Goal: Information Seeking & Learning: Learn about a topic

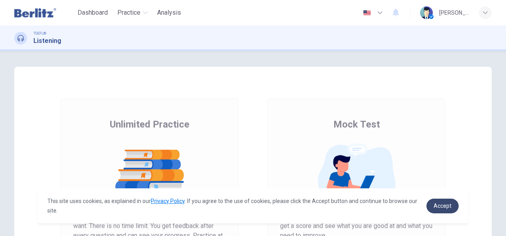
click at [441, 206] on span "Accept" at bounding box center [442, 206] width 18 height 6
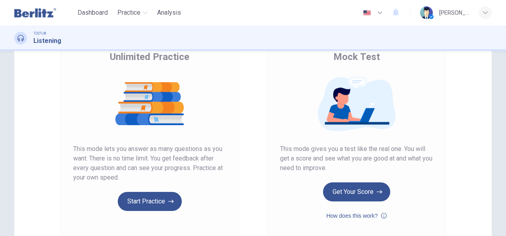
scroll to position [69, 0]
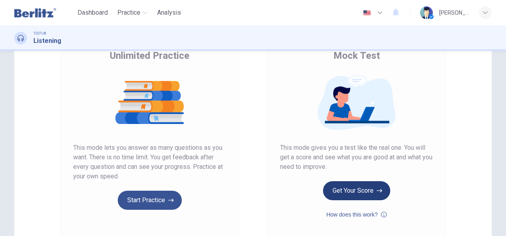
click at [378, 191] on icon "button" at bounding box center [379, 191] width 6 height 8
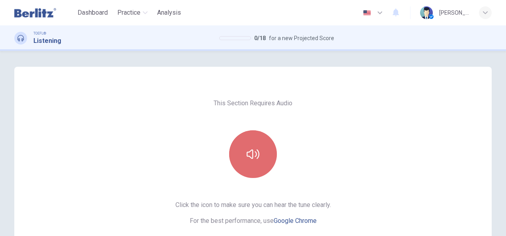
click at [252, 145] on button "button" at bounding box center [253, 154] width 48 height 48
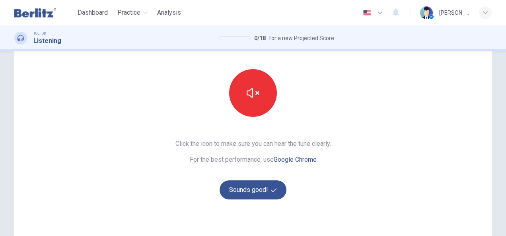
scroll to position [62, 0]
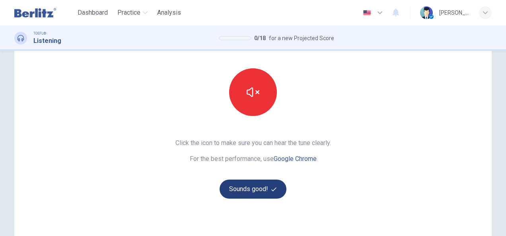
click at [234, 196] on button "Sounds good!" at bounding box center [252, 189] width 67 height 19
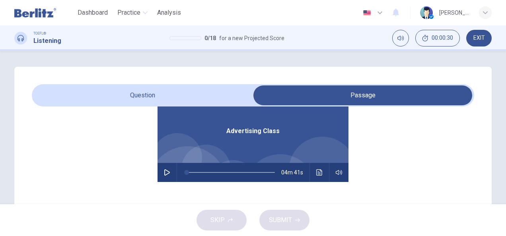
scroll to position [42, 0]
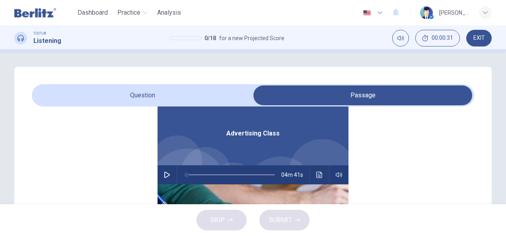
click at [161, 177] on button "button" at bounding box center [167, 174] width 13 height 19
click at [161, 180] on button "button" at bounding box center [167, 174] width 13 height 19
type input "*"
click at [161, 165] on button "button" at bounding box center [167, 174] width 13 height 19
type input "*"
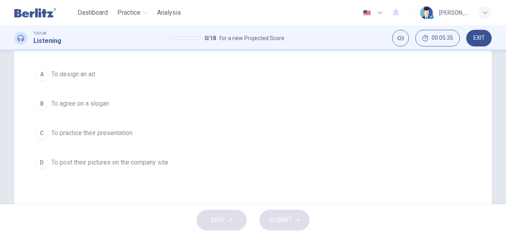
scroll to position [105, 0]
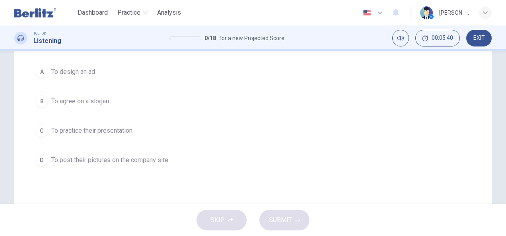
click at [109, 129] on span "To practice their presentation" at bounding box center [91, 131] width 81 height 10
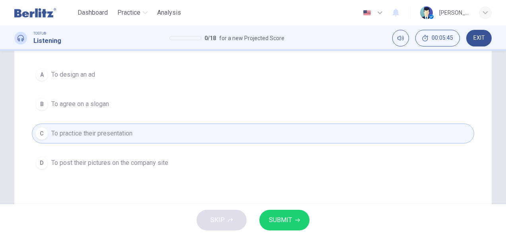
scroll to position [103, 0]
click at [291, 226] on button "SUBMIT" at bounding box center [284, 220] width 50 height 21
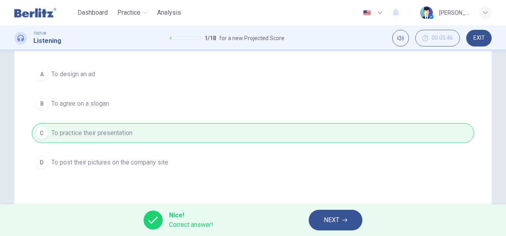
click at [341, 220] on button "NEXT" at bounding box center [335, 220] width 54 height 21
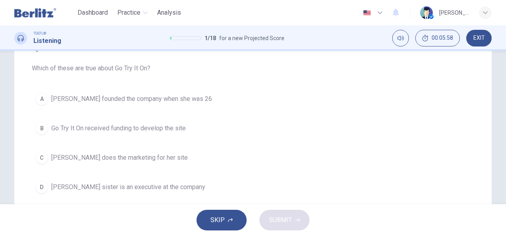
scroll to position [78, 0]
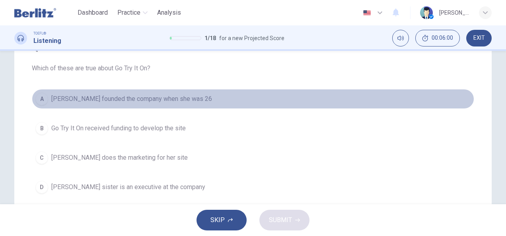
click at [202, 99] on span "Marissa Evans founded the company when she was 26" at bounding box center [131, 99] width 161 height 10
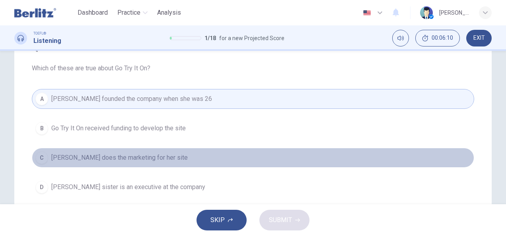
click at [205, 152] on button "C Marissa Evans does the marketing for her site" at bounding box center [253, 158] width 442 height 20
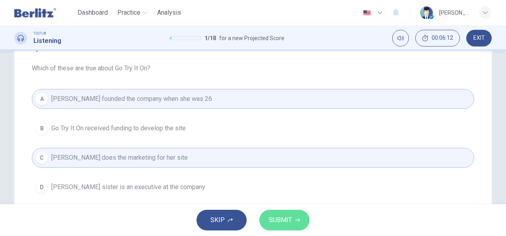
click at [284, 227] on button "SUBMIT" at bounding box center [284, 220] width 50 height 21
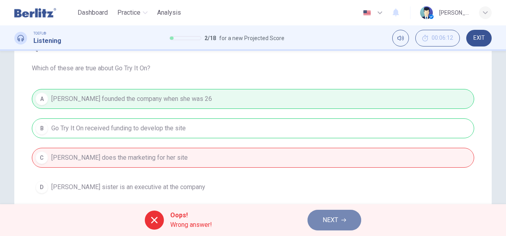
click at [327, 219] on span "NEXT" at bounding box center [330, 220] width 16 height 11
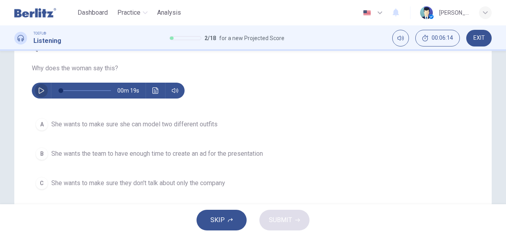
click at [36, 89] on button "button" at bounding box center [41, 91] width 13 height 16
type input "*"
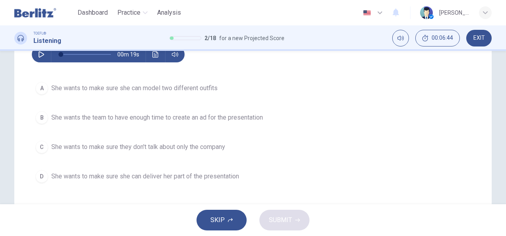
scroll to position [114, 0]
click at [153, 153] on button "C She wants to make sure they don't talk about only the company" at bounding box center [253, 147] width 442 height 20
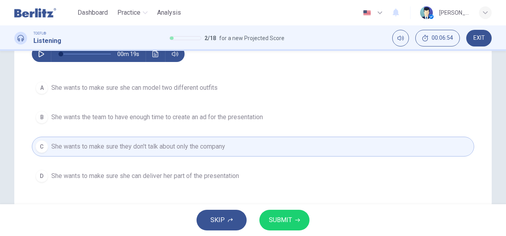
click at [277, 219] on span "SUBMIT" at bounding box center [280, 220] width 23 height 11
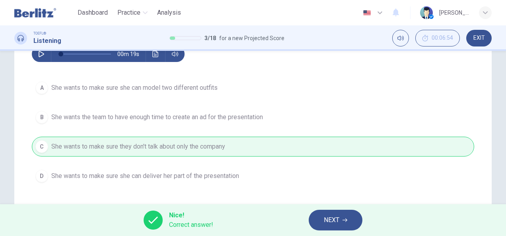
click at [333, 221] on span "NEXT" at bounding box center [332, 220] width 16 height 11
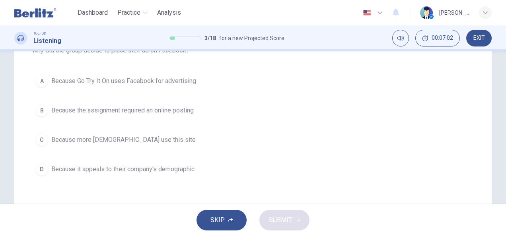
scroll to position [93, 0]
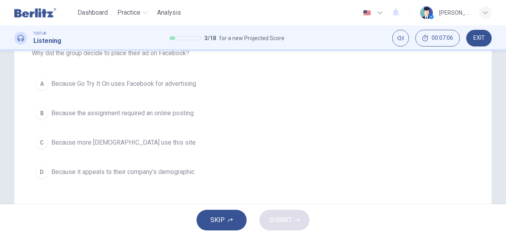
click at [45, 113] on div "B" at bounding box center [41, 113] width 13 height 13
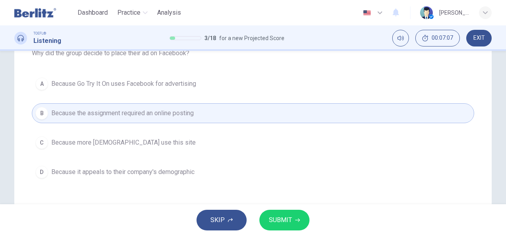
click at [294, 221] on button "SUBMIT" at bounding box center [284, 220] width 50 height 21
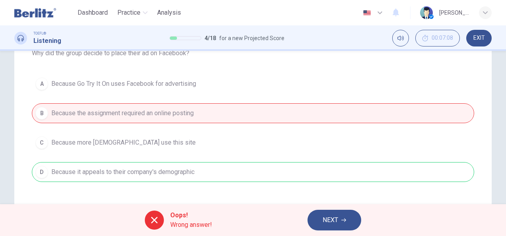
click at [325, 228] on button "NEXT" at bounding box center [334, 220] width 54 height 21
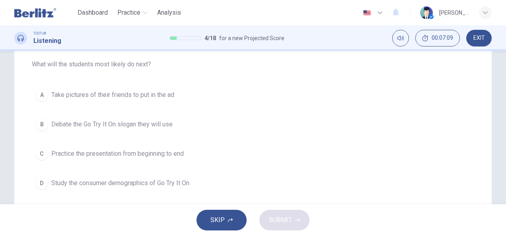
scroll to position [82, 0]
click at [126, 115] on button "B Debate the Go Try It On slogan they will use" at bounding box center [253, 124] width 442 height 20
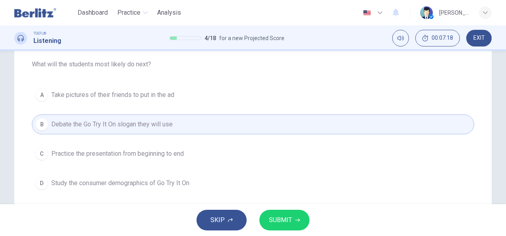
click at [277, 228] on button "SUBMIT" at bounding box center [284, 220] width 50 height 21
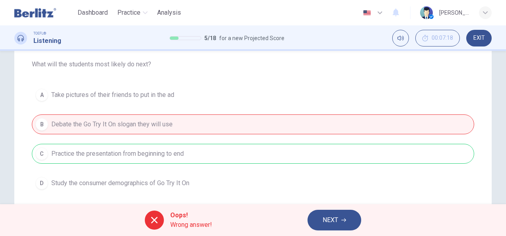
click at [336, 229] on button "NEXT" at bounding box center [334, 220] width 54 height 21
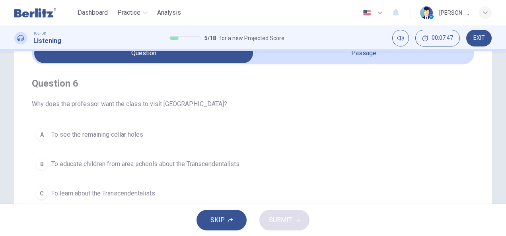
scroll to position [43, 0]
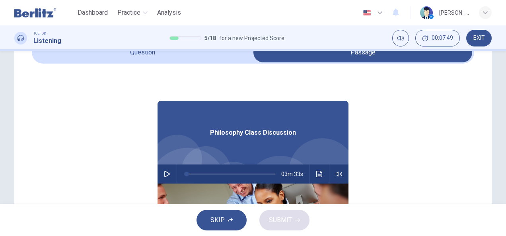
click at [161, 178] on button "button" at bounding box center [167, 174] width 13 height 19
drag, startPoint x: 202, startPoint y: 174, endPoint x: 196, endPoint y: 174, distance: 6.0
click at [197, 174] on span at bounding box center [199, 174] width 5 height 5
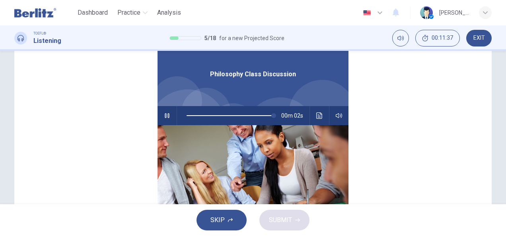
scroll to position [4, 0]
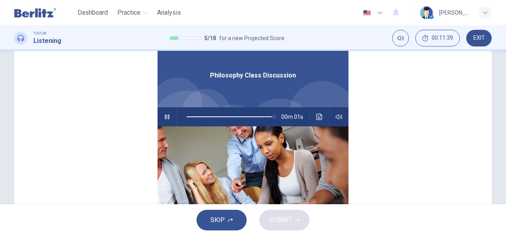
click at [313, 117] on button "Click to see the audio transcription" at bounding box center [319, 116] width 13 height 19
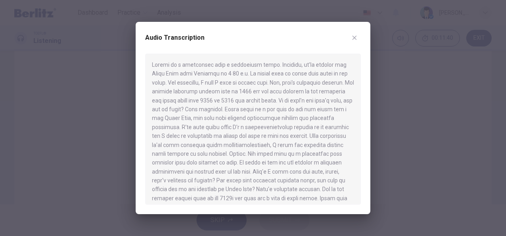
type input "*"
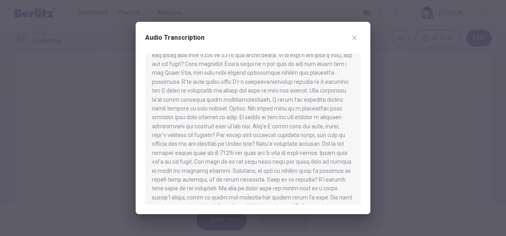
scroll to position [46, 0]
click at [357, 43] on button "button" at bounding box center [354, 37] width 13 height 13
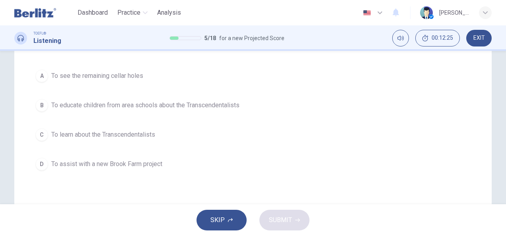
scroll to position [102, 0]
click at [149, 134] on span "To learn about the Transcendentalists" at bounding box center [103, 134] width 104 height 10
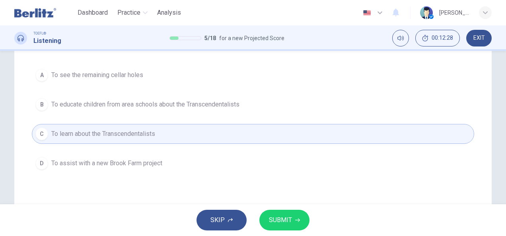
click at [281, 219] on span "SUBMIT" at bounding box center [280, 220] width 23 height 11
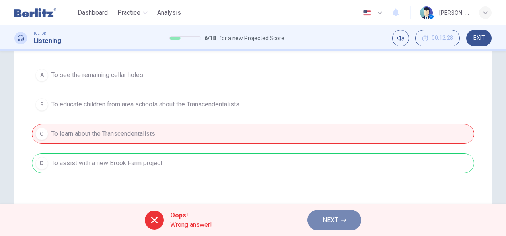
click at [328, 218] on span "NEXT" at bounding box center [330, 220] width 16 height 11
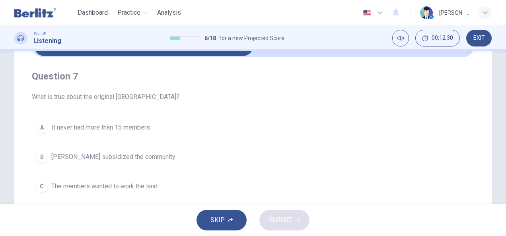
scroll to position [53, 0]
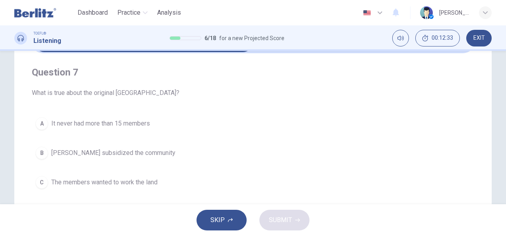
click at [56, 121] on span "It never had more than 15 members" at bounding box center [100, 124] width 99 height 10
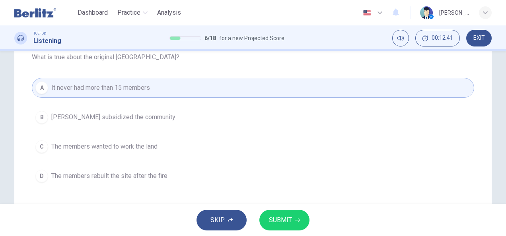
scroll to position [88, 0]
click at [68, 114] on span "Nathaniel Hawthorne subsidized the community" at bounding box center [113, 118] width 124 height 10
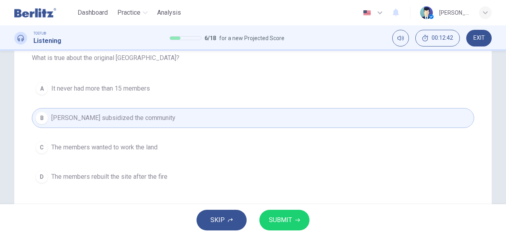
click at [279, 229] on button "SUBMIT" at bounding box center [284, 220] width 50 height 21
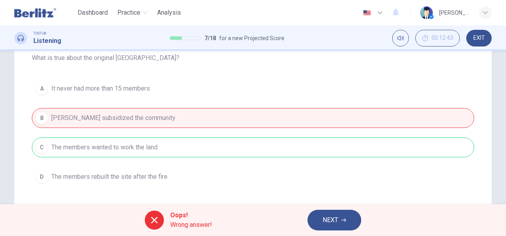
click at [330, 224] on span "NEXT" at bounding box center [330, 220] width 16 height 11
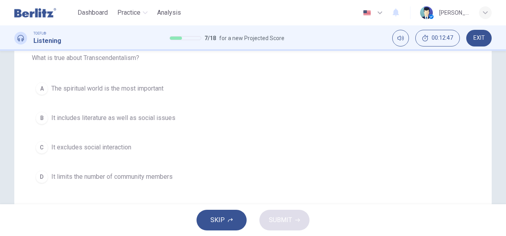
click at [48, 87] on button "A The spiritual world is the most important" at bounding box center [253, 89] width 442 height 20
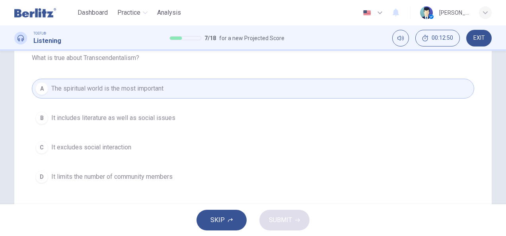
click at [61, 143] on span "It excludes social interaction" at bounding box center [91, 148] width 80 height 10
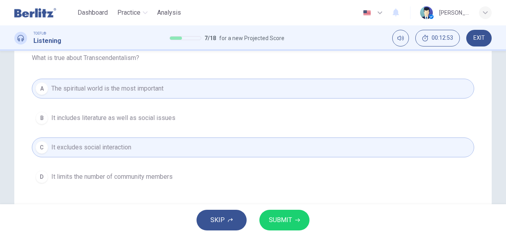
click at [38, 110] on button "B It includes literature as well as social issues" at bounding box center [253, 118] width 442 height 20
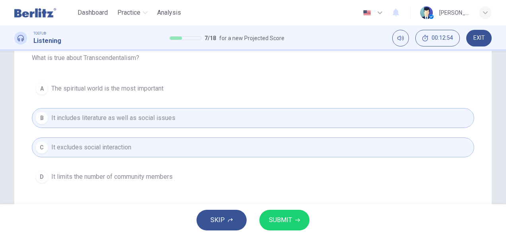
click at [39, 88] on div "A" at bounding box center [41, 88] width 13 height 13
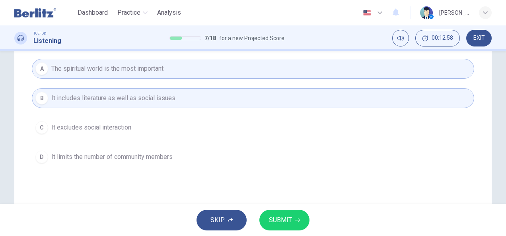
scroll to position [109, 0]
click at [288, 223] on span "SUBMIT" at bounding box center [280, 220] width 23 height 11
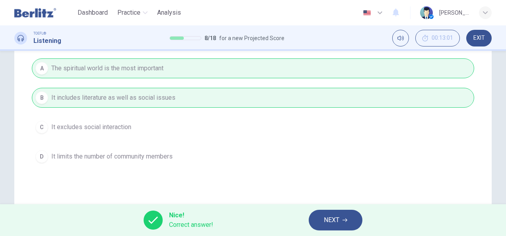
click at [336, 217] on span "NEXT" at bounding box center [332, 220] width 16 height 11
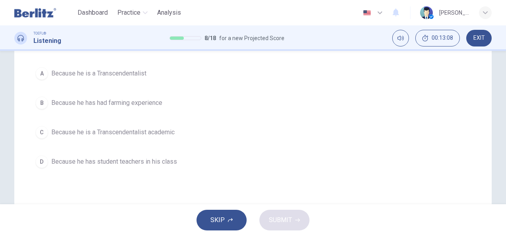
scroll to position [104, 0]
click at [39, 130] on div "C" at bounding box center [41, 131] width 13 height 13
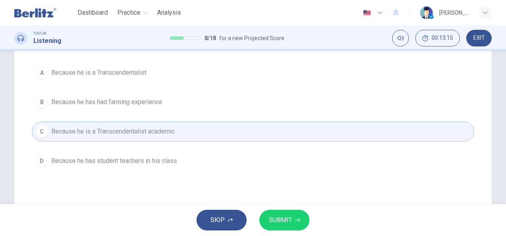
click at [276, 223] on span "SUBMIT" at bounding box center [280, 220] width 23 height 11
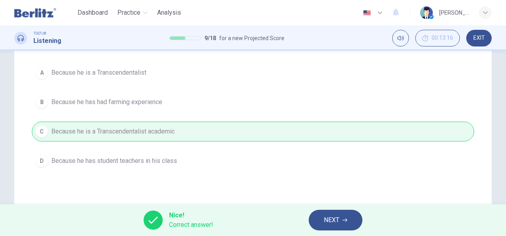
click at [339, 230] on button "NEXT" at bounding box center [335, 220] width 54 height 21
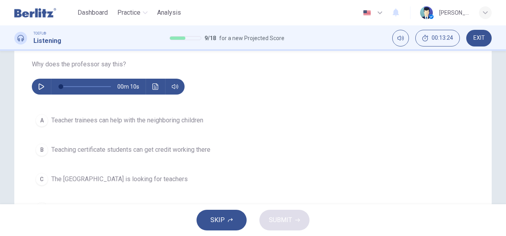
scroll to position [83, 0]
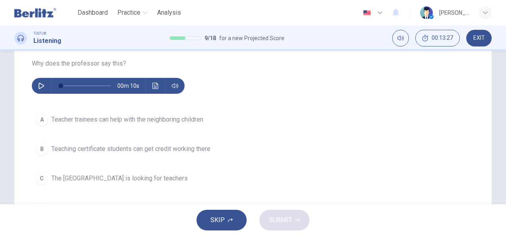
click at [39, 87] on icon "button" at bounding box center [41, 86] width 6 height 6
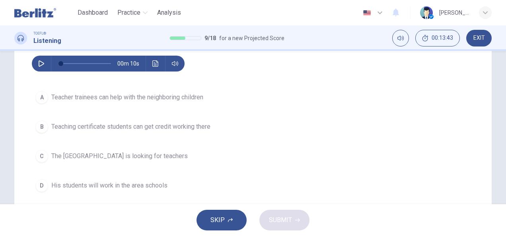
scroll to position [105, 0]
click at [52, 70] on div at bounding box center [84, 63] width 66 height 16
click at [38, 64] on icon "button" at bounding box center [41, 63] width 6 height 6
type input "*"
click at [91, 93] on span "Teacher trainees can help with the neighboring children" at bounding box center [127, 97] width 152 height 10
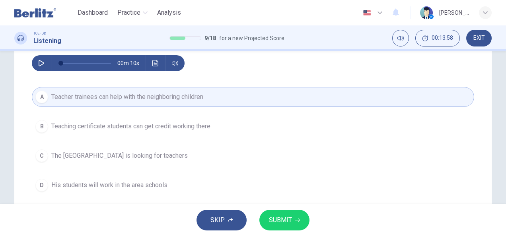
click at [282, 223] on span "SUBMIT" at bounding box center [280, 220] width 23 height 11
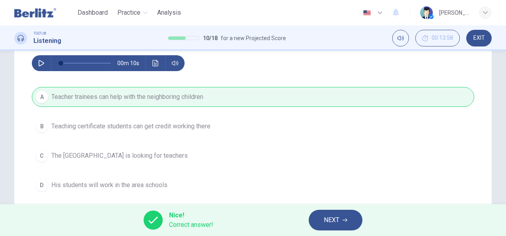
click at [331, 225] on span "NEXT" at bounding box center [332, 220] width 16 height 11
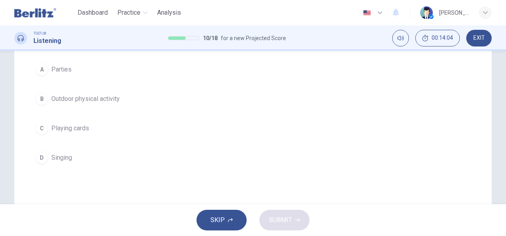
scroll to position [109, 0]
click at [51, 65] on span "Parties" at bounding box center [61, 68] width 20 height 10
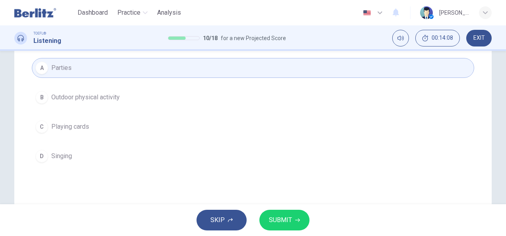
click at [277, 223] on span "SUBMIT" at bounding box center [280, 220] width 23 height 11
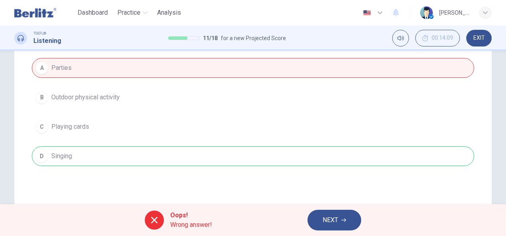
click at [328, 226] on button "NEXT" at bounding box center [334, 220] width 54 height 21
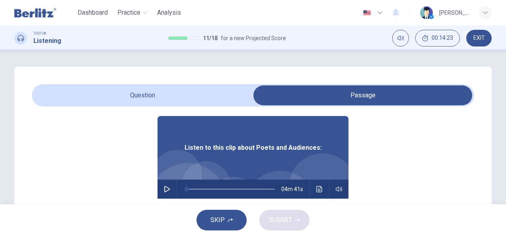
scroll to position [45, 0]
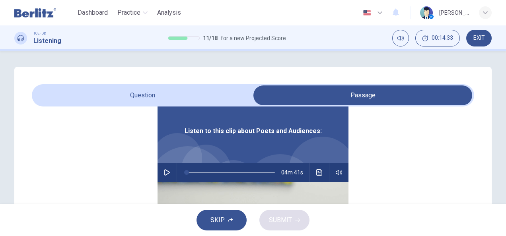
click at [164, 173] on icon "button" at bounding box center [167, 172] width 6 height 6
type input "*"
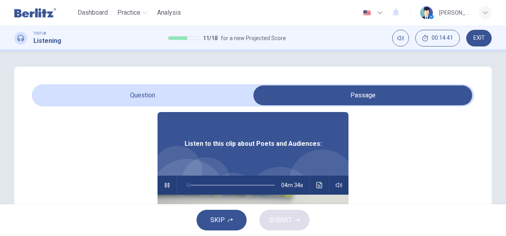
scroll to position [32, 0]
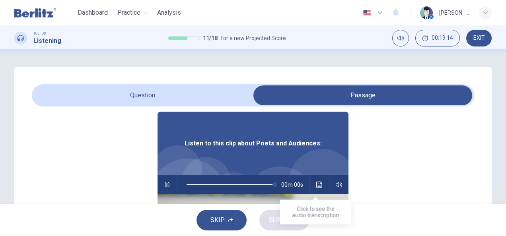
type input "*"
click at [316, 185] on icon "Click to see the audio transcription" at bounding box center [319, 185] width 6 height 6
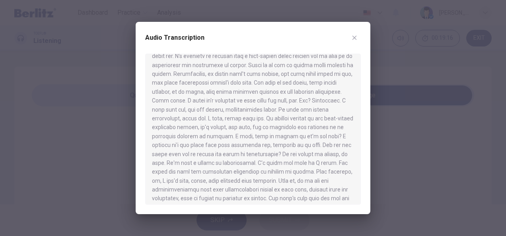
scroll to position [369, 0]
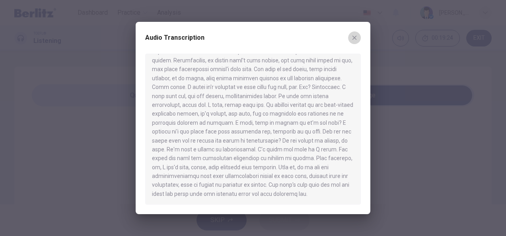
click at [356, 37] on icon "button" at bounding box center [354, 38] width 6 height 6
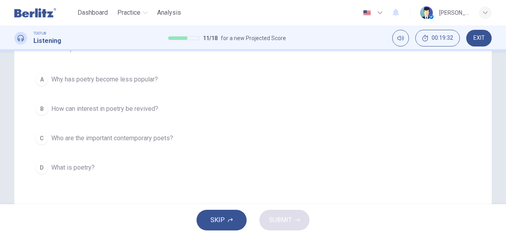
scroll to position [98, 0]
click at [51, 77] on span "Why has poetry become less popular?" at bounding box center [104, 79] width 107 height 10
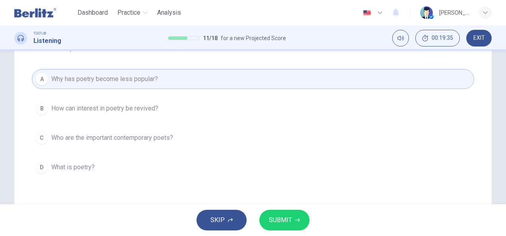
click at [290, 217] on span "SUBMIT" at bounding box center [280, 220] width 23 height 11
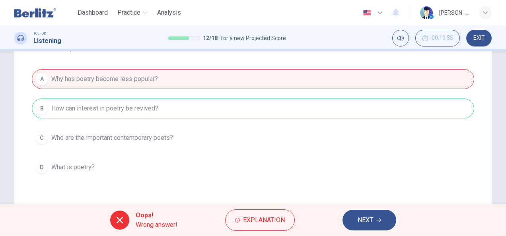
click at [369, 225] on span "NEXT" at bounding box center [365, 220] width 16 height 11
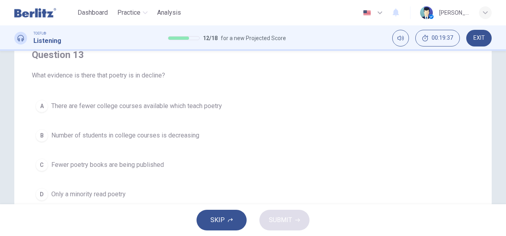
scroll to position [71, 0]
click at [51, 114] on button "A There are fewer college courses available which teach poetry" at bounding box center [253, 106] width 442 height 20
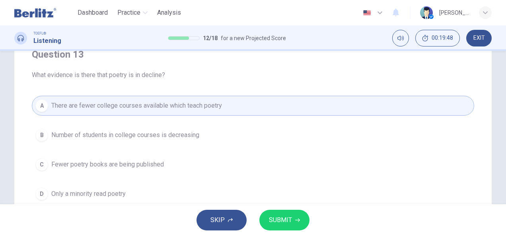
click at [289, 219] on span "SUBMIT" at bounding box center [280, 220] width 23 height 11
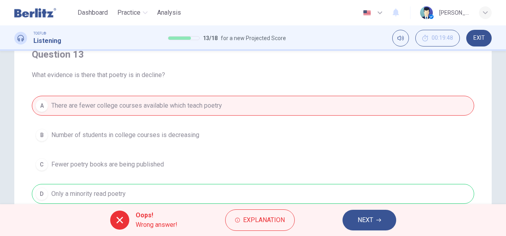
click at [369, 227] on button "NEXT" at bounding box center [369, 220] width 54 height 21
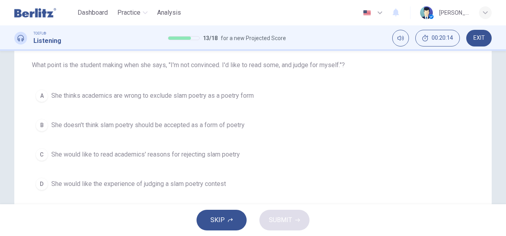
scroll to position [83, 0]
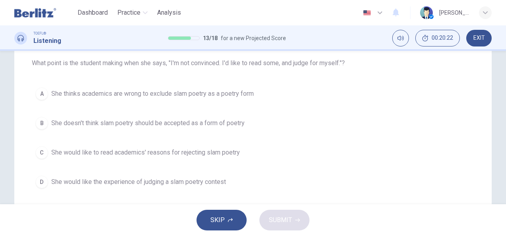
click at [166, 182] on span "She would like the experience of judging a slam poetry contest" at bounding box center [138, 182] width 175 height 10
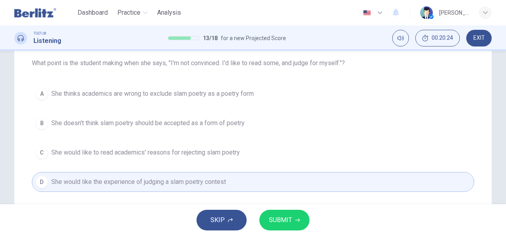
click at [278, 223] on span "SUBMIT" at bounding box center [280, 220] width 23 height 11
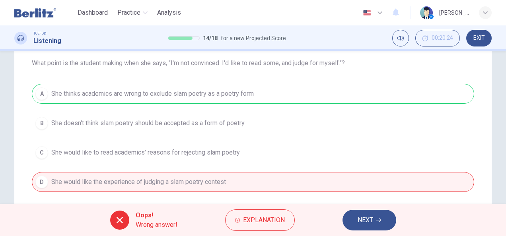
click at [367, 227] on button "NEXT" at bounding box center [369, 220] width 54 height 21
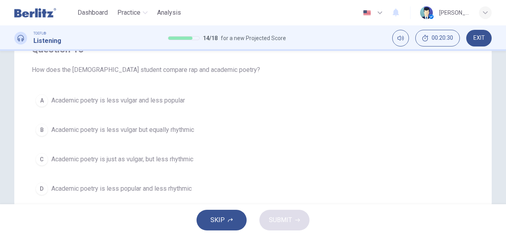
scroll to position [82, 0]
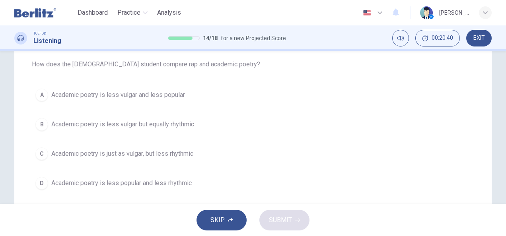
click at [47, 86] on button "A Academic poetry is less vulgar and less popular" at bounding box center [253, 95] width 442 height 20
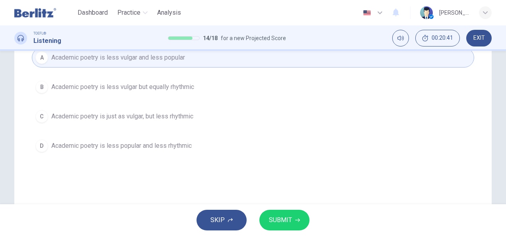
scroll to position [120, 0]
click at [291, 221] on button "SUBMIT" at bounding box center [284, 220] width 50 height 21
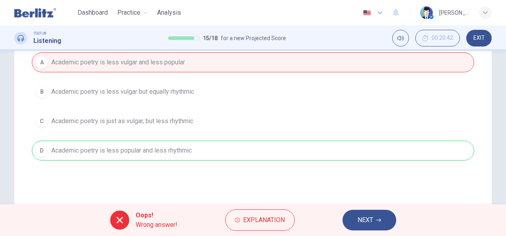
scroll to position [113, 0]
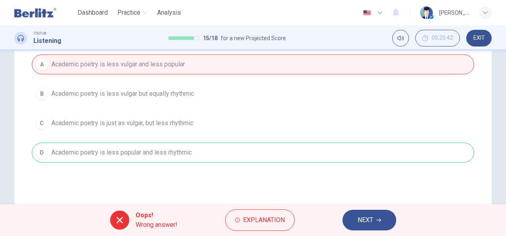
click at [369, 229] on button "NEXT" at bounding box center [369, 220] width 54 height 21
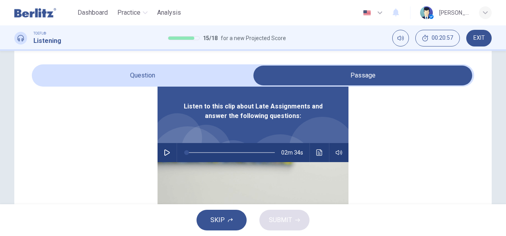
scroll to position [0, 0]
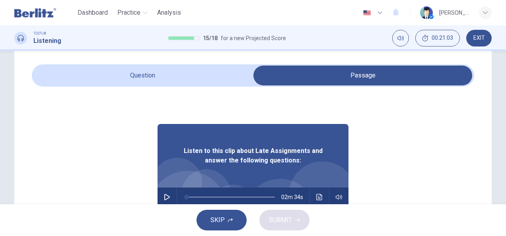
click at [161, 194] on button "button" at bounding box center [167, 197] width 13 height 19
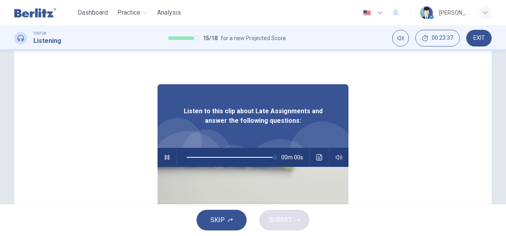
type input "*"
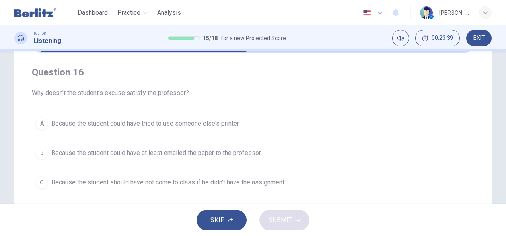
scroll to position [55, 0]
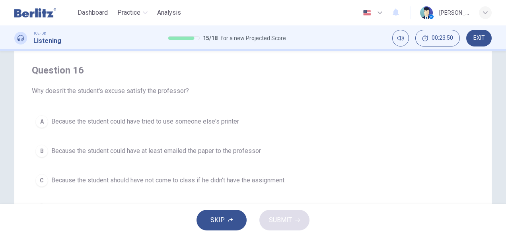
click at [51, 117] on span "Because the student could have tried to use someone else's printer" at bounding box center [145, 122] width 188 height 10
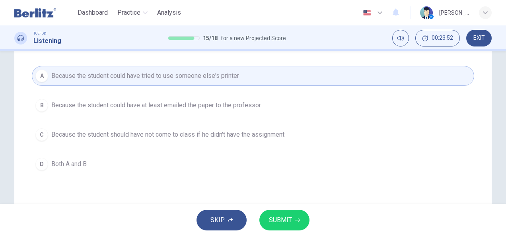
scroll to position [102, 0]
click at [42, 171] on button "D Both A and B" at bounding box center [253, 163] width 442 height 20
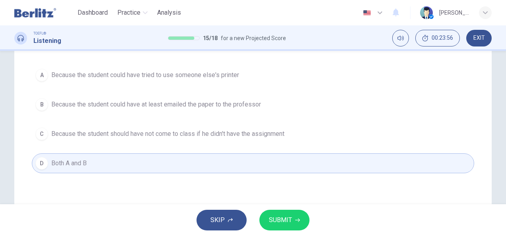
click at [289, 221] on span "SUBMIT" at bounding box center [280, 220] width 23 height 11
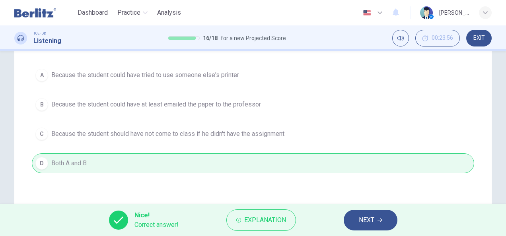
click at [371, 222] on span "NEXT" at bounding box center [367, 220] width 16 height 11
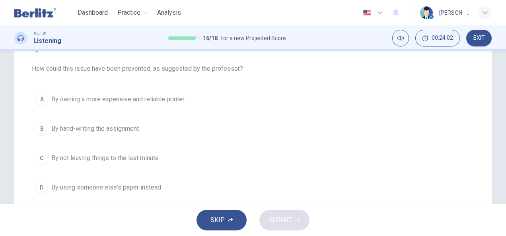
scroll to position [81, 0]
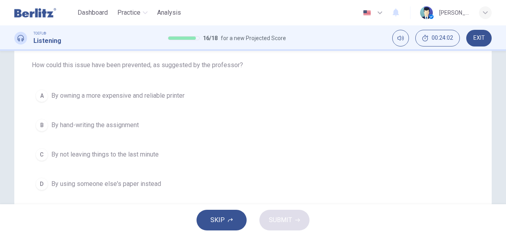
click at [43, 153] on div "C" at bounding box center [41, 154] width 13 height 13
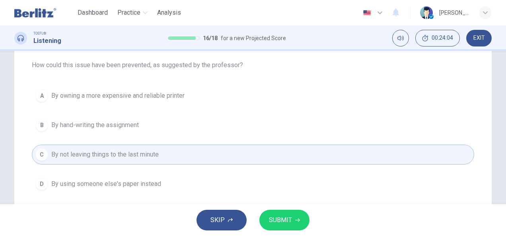
click at [285, 226] on button "SUBMIT" at bounding box center [284, 220] width 50 height 21
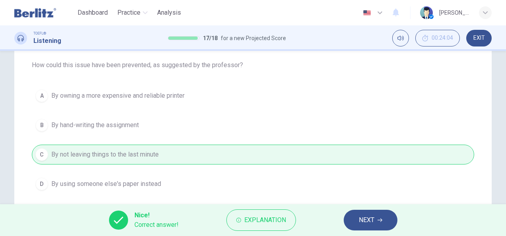
click at [364, 225] on span "NEXT" at bounding box center [367, 220] width 16 height 11
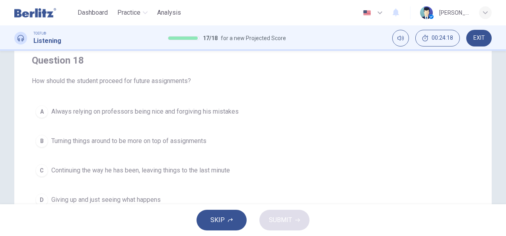
scroll to position [64, 0]
click at [51, 138] on span "Turning things around to be more on top of assignments" at bounding box center [128, 142] width 155 height 10
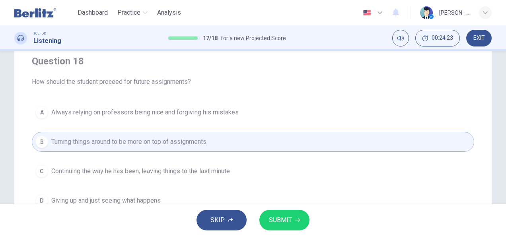
click at [291, 223] on button "SUBMIT" at bounding box center [284, 220] width 50 height 21
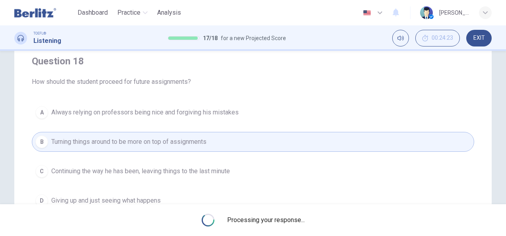
scroll to position [0, 0]
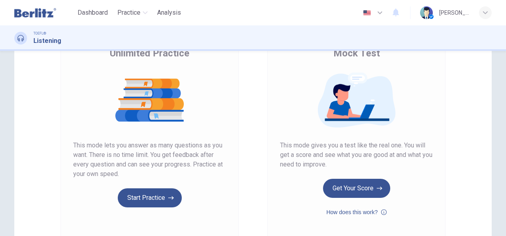
scroll to position [70, 0]
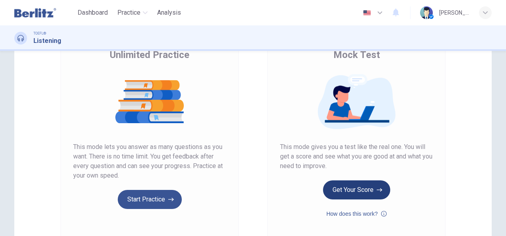
click at [354, 194] on button "Get Your Score" at bounding box center [356, 189] width 67 height 19
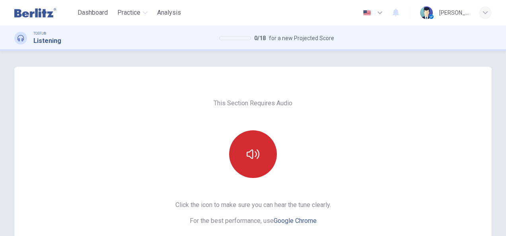
click at [247, 161] on button "button" at bounding box center [253, 154] width 48 height 48
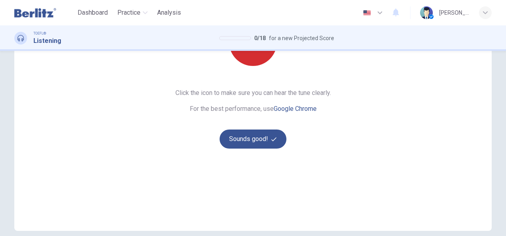
scroll to position [117, 0]
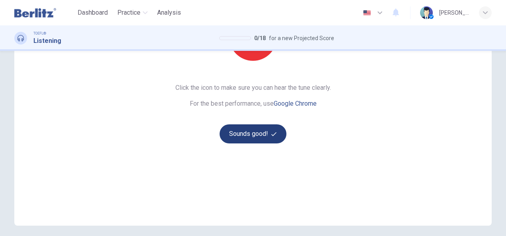
click at [239, 136] on button "Sounds good!" at bounding box center [252, 133] width 67 height 19
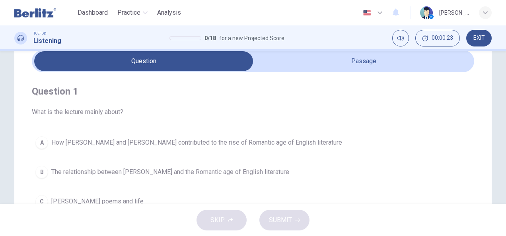
scroll to position [33, 0]
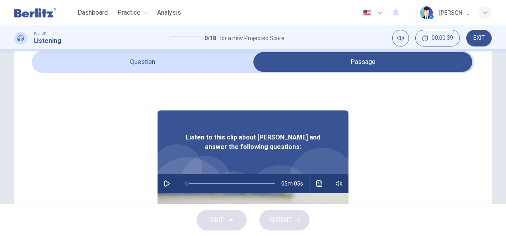
click at [166, 184] on icon "button" at bounding box center [167, 183] width 6 height 6
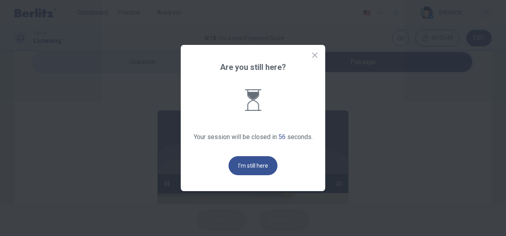
type input "*"
click at [258, 163] on button "I'm still here" at bounding box center [253, 165] width 49 height 19
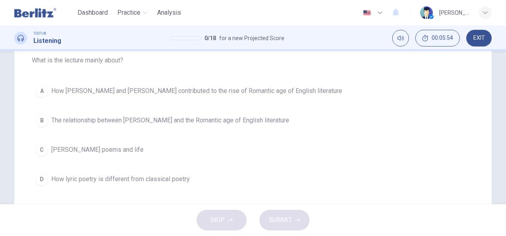
scroll to position [91, 0]
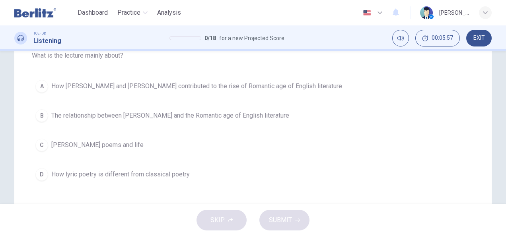
click at [48, 138] on button "C William Wordsworth's poems and life" at bounding box center [253, 145] width 442 height 20
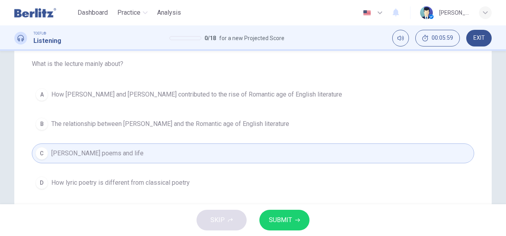
scroll to position [83, 0]
click at [140, 124] on span "The relationship between William Wordsworth and the Romantic age of English lit…" at bounding box center [170, 124] width 238 height 10
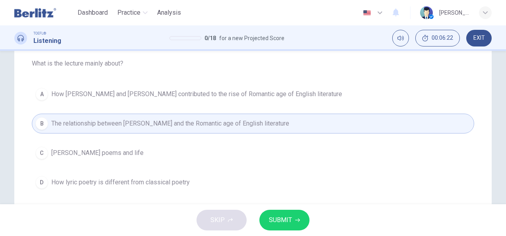
click at [144, 148] on span "William Wordsworth's poems and life" at bounding box center [97, 153] width 92 height 10
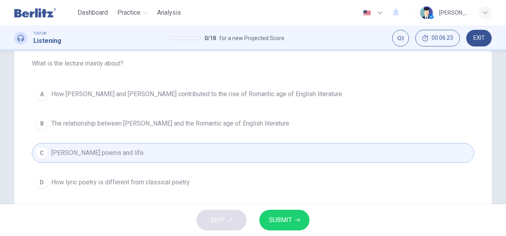
click at [292, 221] on button "SUBMIT" at bounding box center [284, 220] width 50 height 21
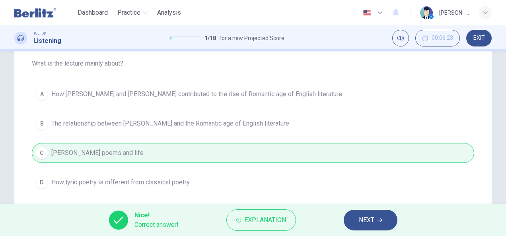
click at [377, 221] on button "NEXT" at bounding box center [370, 220] width 54 height 21
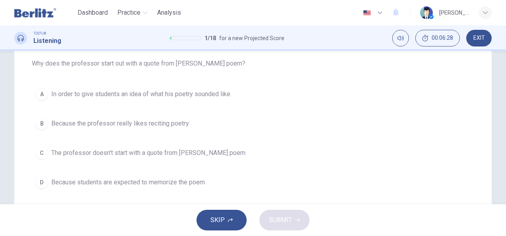
click at [60, 95] on span "In order to give students an idea of what his poetry sounded like" at bounding box center [140, 94] width 179 height 10
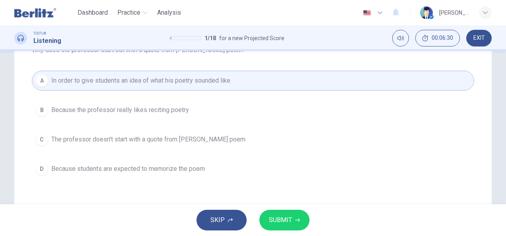
scroll to position [98, 0]
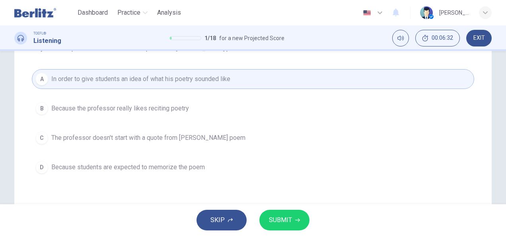
click at [284, 223] on span "SUBMIT" at bounding box center [280, 220] width 23 height 11
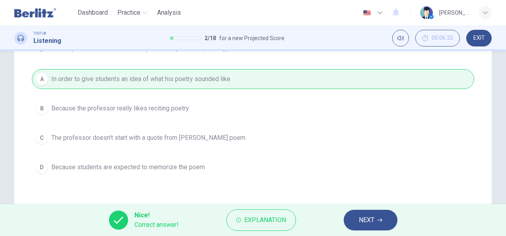
click at [368, 223] on span "NEXT" at bounding box center [367, 220] width 16 height 11
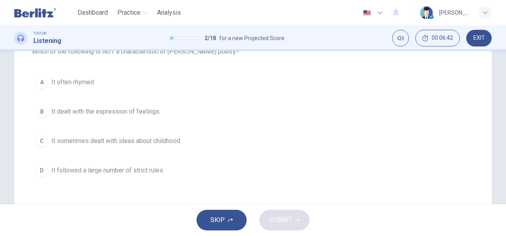
scroll to position [95, 0]
click at [80, 81] on span "It often rhymed" at bounding box center [72, 82] width 43 height 10
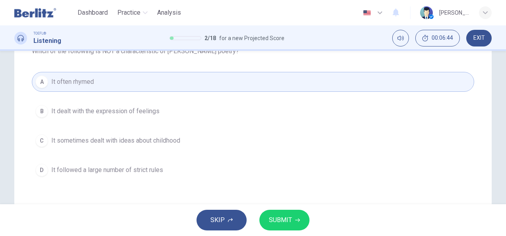
click at [289, 221] on span "SUBMIT" at bounding box center [280, 220] width 23 height 11
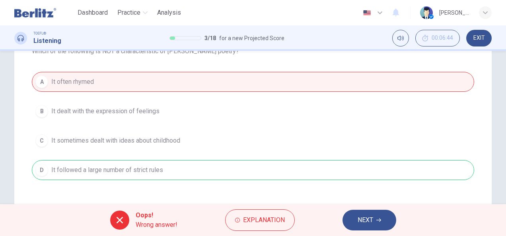
click at [379, 220] on icon "button" at bounding box center [378, 221] width 5 height 4
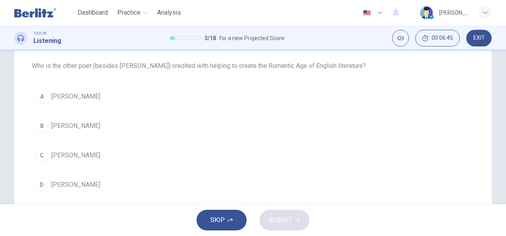
scroll to position [80, 0]
click at [61, 89] on button "A Samuel Taylor Coleridge" at bounding box center [253, 97] width 442 height 20
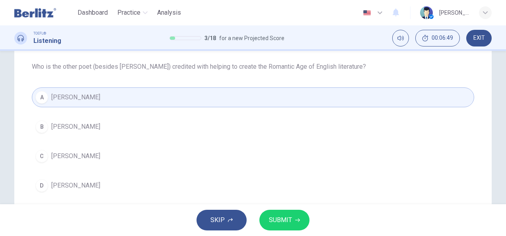
click at [282, 225] on span "SUBMIT" at bounding box center [280, 220] width 23 height 11
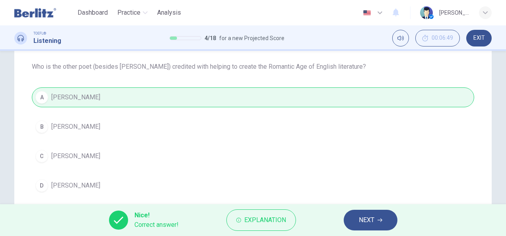
click at [376, 227] on button "NEXT" at bounding box center [370, 220] width 54 height 21
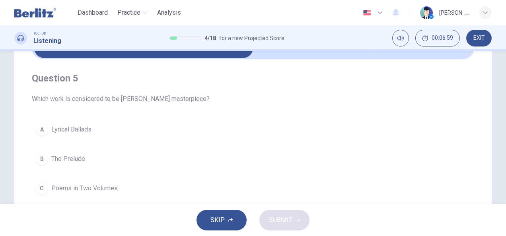
scroll to position [47, 0]
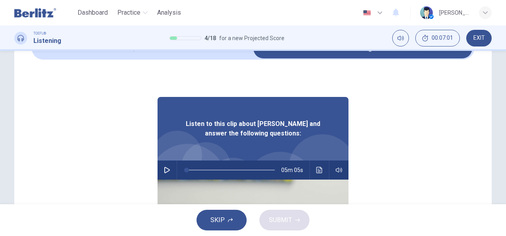
click at [316, 170] on icon "Click to see the audio transcription" at bounding box center [319, 170] width 6 height 6
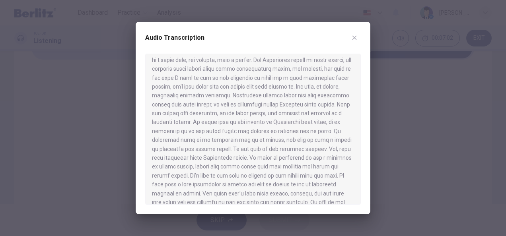
scroll to position [361, 0]
click at [354, 44] on button "button" at bounding box center [354, 37] width 13 height 13
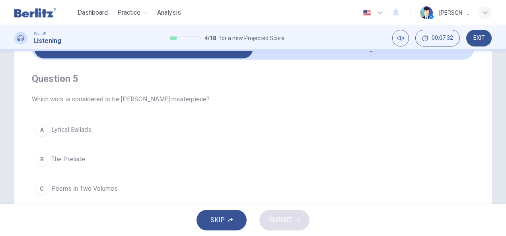
click at [76, 157] on span "The Prelude" at bounding box center [68, 160] width 34 height 10
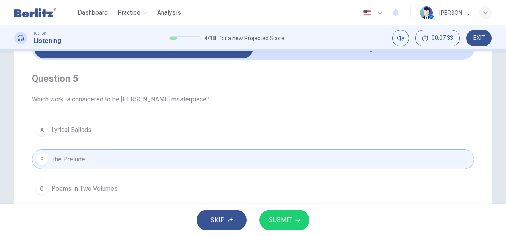
click at [299, 217] on button "SUBMIT" at bounding box center [284, 220] width 50 height 21
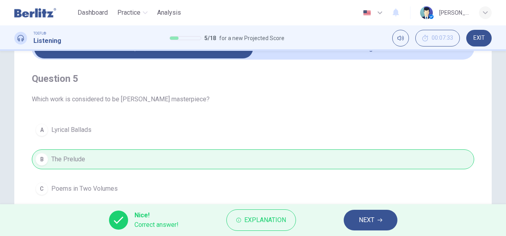
click at [370, 221] on span "NEXT" at bounding box center [367, 220] width 16 height 11
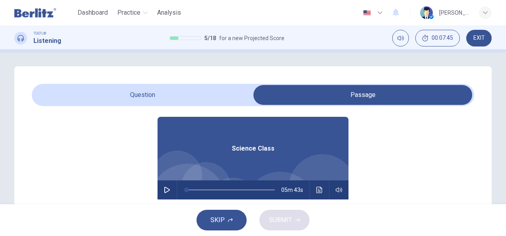
scroll to position [45, 0]
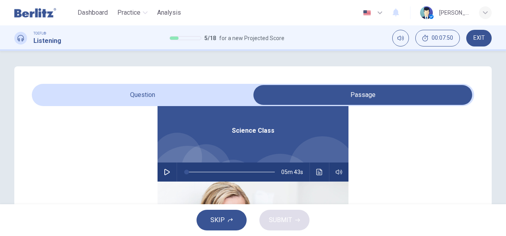
click at [162, 179] on button "button" at bounding box center [167, 172] width 13 height 19
type input "*"
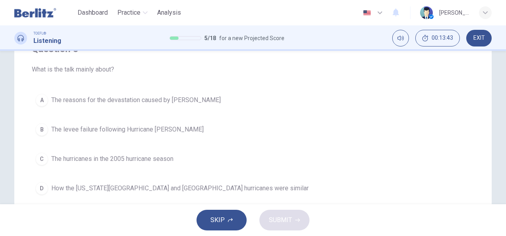
scroll to position [74, 0]
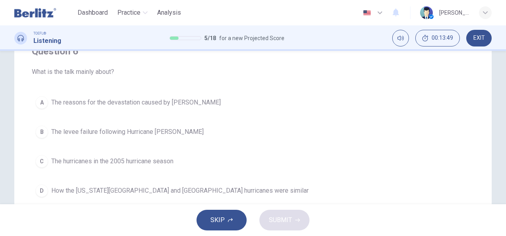
click at [56, 95] on button "A The reasons for the devastation caused by Katrina" at bounding box center [253, 103] width 442 height 20
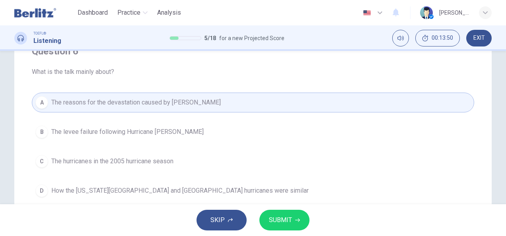
click at [283, 221] on span "SUBMIT" at bounding box center [280, 220] width 23 height 11
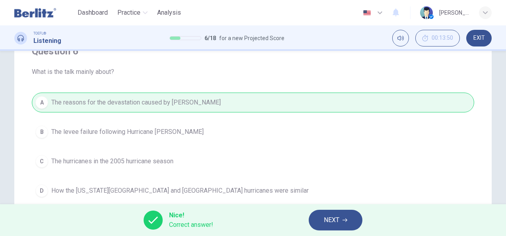
click at [333, 218] on span "NEXT" at bounding box center [332, 220] width 16 height 11
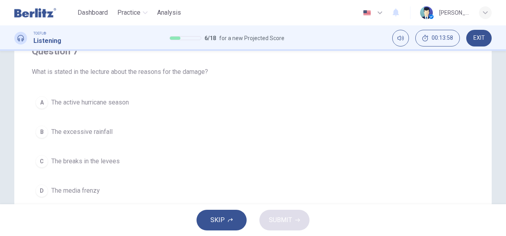
click at [60, 137] on button "B The excessive rainfall" at bounding box center [253, 132] width 442 height 20
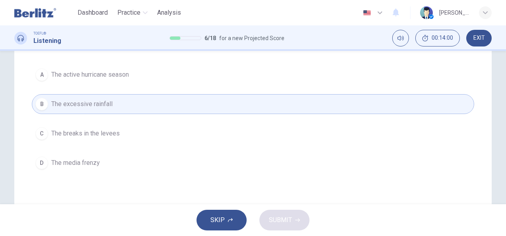
scroll to position [103, 0]
click at [38, 137] on div "C" at bounding box center [41, 133] width 13 height 13
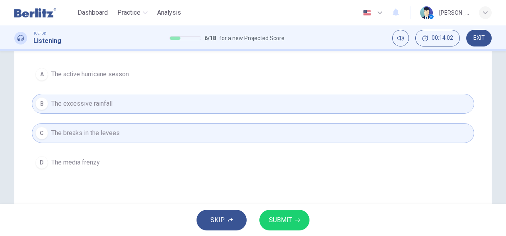
click at [289, 223] on span "SUBMIT" at bounding box center [280, 220] width 23 height 11
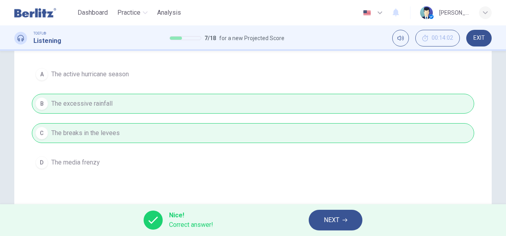
click at [335, 223] on span "NEXT" at bounding box center [332, 220] width 16 height 11
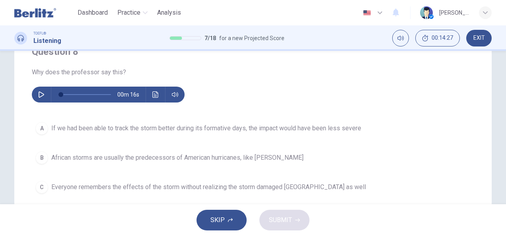
scroll to position [83, 0]
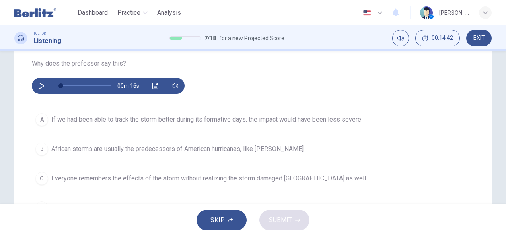
click at [40, 84] on icon "button" at bounding box center [42, 86] width 6 height 6
type input "*"
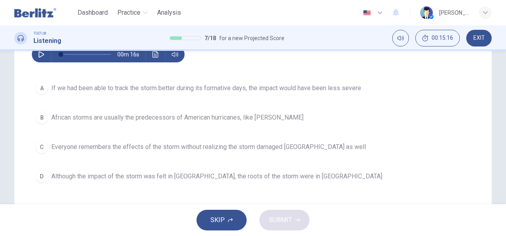
scroll to position [115, 0]
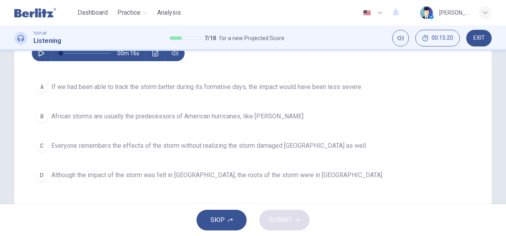
click at [159, 176] on span "Although the impact of the storm was felt in New Orleans, the roots of the stor…" at bounding box center [216, 176] width 331 height 10
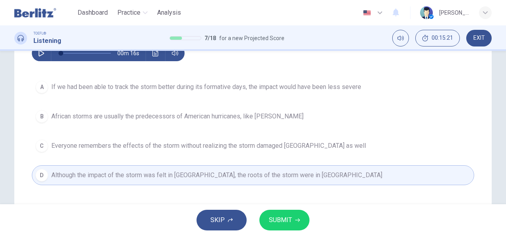
click at [289, 220] on span "SUBMIT" at bounding box center [280, 220] width 23 height 11
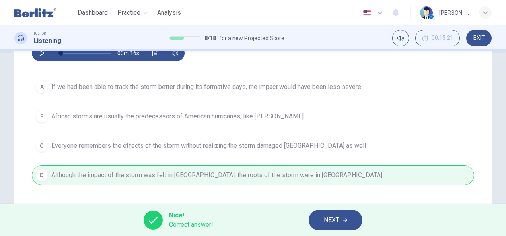
click at [342, 221] on button "NEXT" at bounding box center [335, 220] width 54 height 21
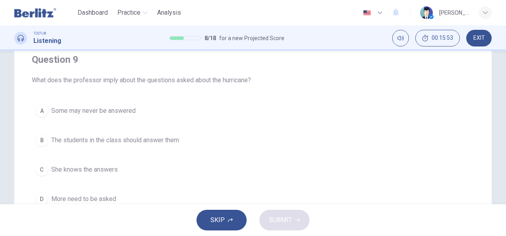
scroll to position [64, 0]
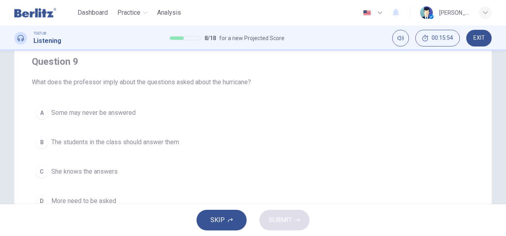
click at [44, 115] on div "A" at bounding box center [41, 113] width 13 height 13
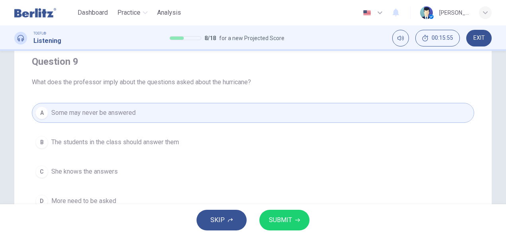
click at [279, 227] on button "SUBMIT" at bounding box center [284, 220] width 50 height 21
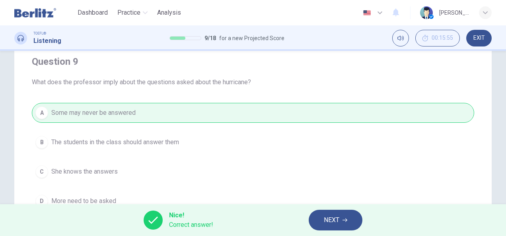
click at [345, 228] on button "NEXT" at bounding box center [335, 220] width 54 height 21
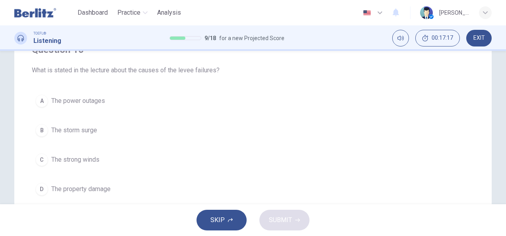
scroll to position [79, 0]
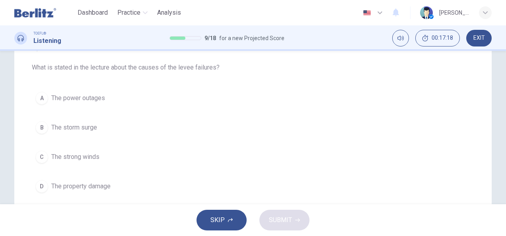
click at [55, 99] on span "The power outages" at bounding box center [78, 98] width 54 height 10
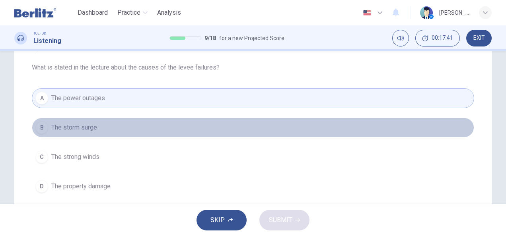
click at [110, 126] on button "B The storm surge" at bounding box center [253, 128] width 442 height 20
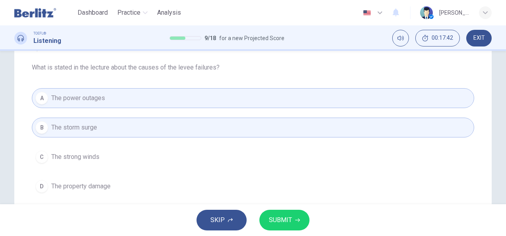
click at [107, 153] on button "C The strong winds" at bounding box center [253, 157] width 442 height 20
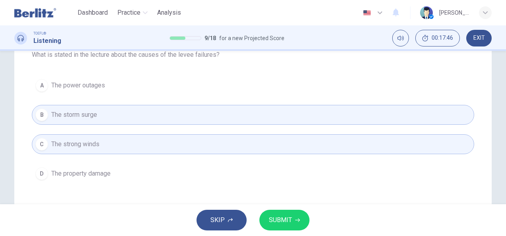
scroll to position [105, 0]
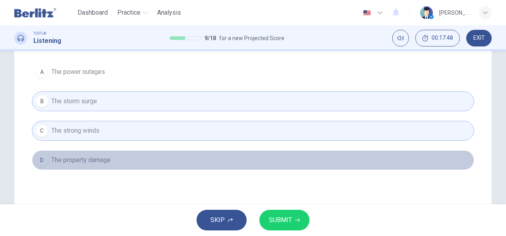
click at [113, 151] on button "D The property damage" at bounding box center [253, 160] width 442 height 20
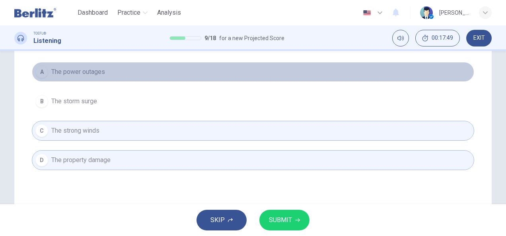
click at [117, 71] on button "A The power outages" at bounding box center [253, 72] width 442 height 20
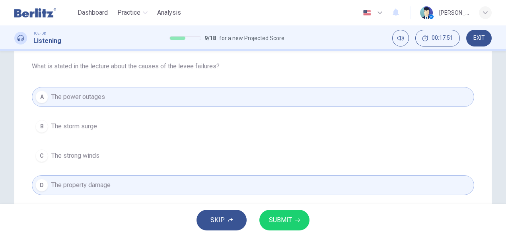
scroll to position [80, 0]
click at [289, 220] on span "SUBMIT" at bounding box center [280, 220] width 23 height 11
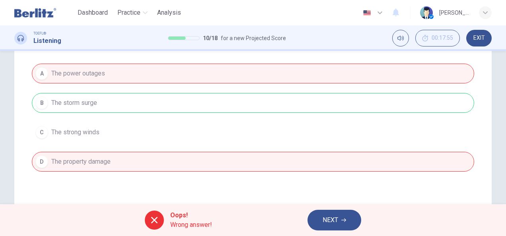
scroll to position [105, 0]
click at [206, 105] on div "A The power outages B The storm surge C The strong winds D The property damage" at bounding box center [253, 116] width 442 height 108
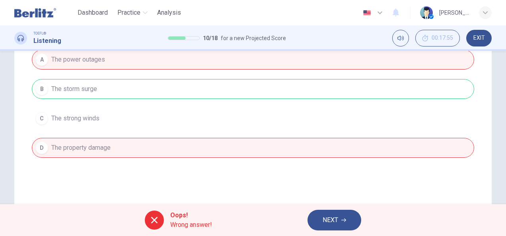
scroll to position [114, 0]
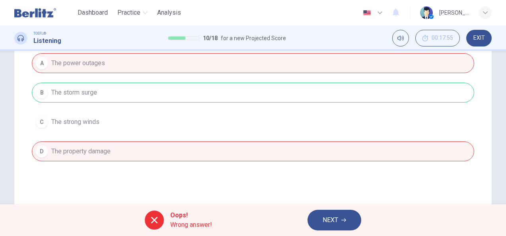
click at [337, 220] on span "NEXT" at bounding box center [330, 220] width 16 height 11
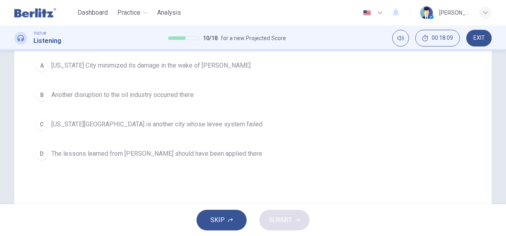
scroll to position [112, 0]
click at [152, 151] on span "The lessons learned from Katrina should have been applied there" at bounding box center [156, 153] width 211 height 10
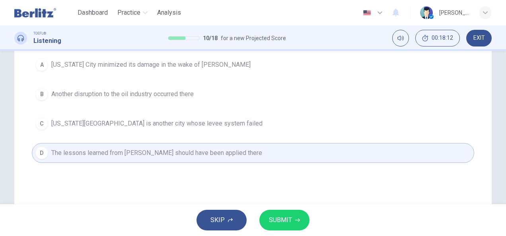
click at [284, 224] on span "SUBMIT" at bounding box center [280, 220] width 23 height 11
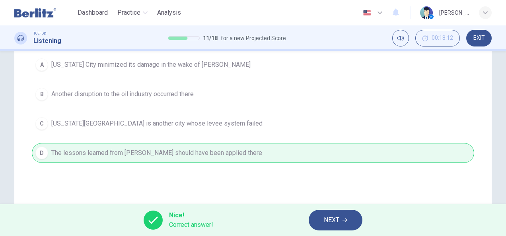
click at [337, 221] on span "NEXT" at bounding box center [332, 220] width 16 height 11
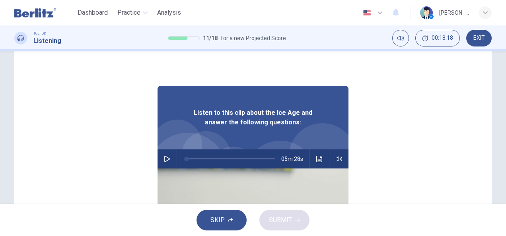
scroll to position [57, 0]
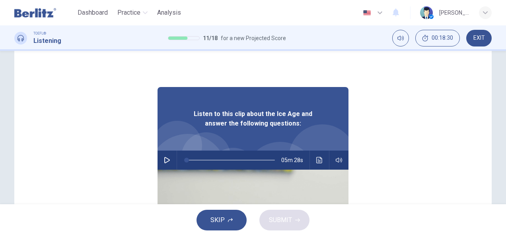
click at [167, 159] on button "button" at bounding box center [167, 160] width 13 height 19
type input "*"
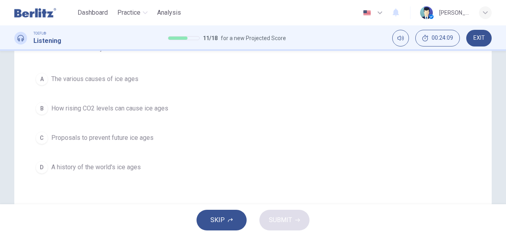
scroll to position [99, 0]
click at [48, 82] on button "A The various causes of ice ages" at bounding box center [253, 78] width 442 height 20
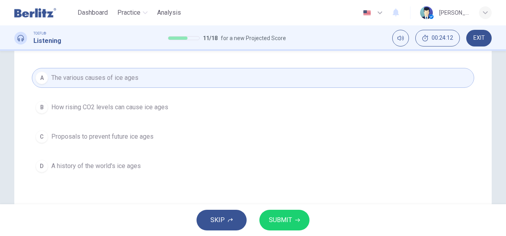
click at [289, 217] on span "SUBMIT" at bounding box center [280, 220] width 23 height 11
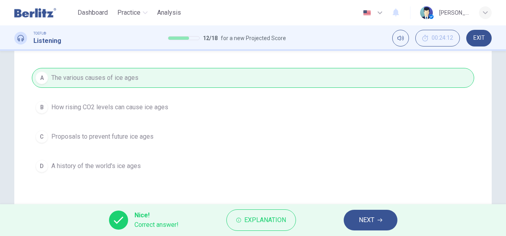
click at [363, 221] on span "NEXT" at bounding box center [367, 220] width 16 height 11
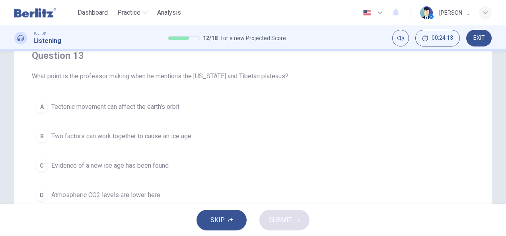
scroll to position [71, 0]
click at [70, 128] on button "B Two factors can work together to cause an ice age" at bounding box center [253, 136] width 442 height 20
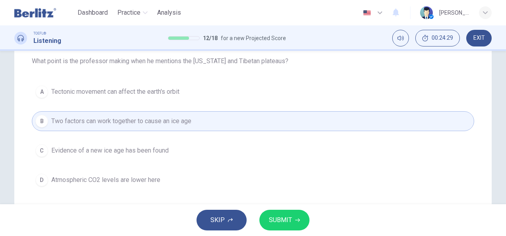
scroll to position [83, 0]
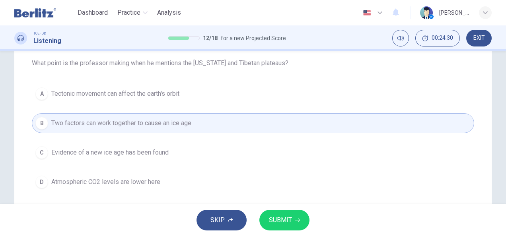
click at [32, 101] on div "A Tectonic movement can affect the earth's orbit B Two factors can work togethe…" at bounding box center [253, 138] width 442 height 108
click at [33, 93] on button "A Tectonic movement can affect the earth's orbit" at bounding box center [253, 94] width 442 height 20
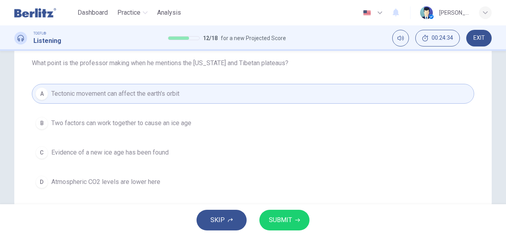
click at [286, 219] on span "SUBMIT" at bounding box center [280, 220] width 23 height 11
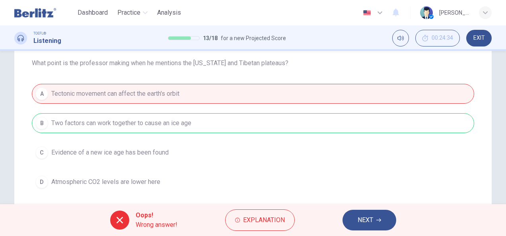
click at [60, 134] on div "A Tectonic movement can affect the earth's orbit B Two factors can work togethe…" at bounding box center [253, 138] width 442 height 108
click at [383, 221] on button "NEXT" at bounding box center [369, 220] width 54 height 21
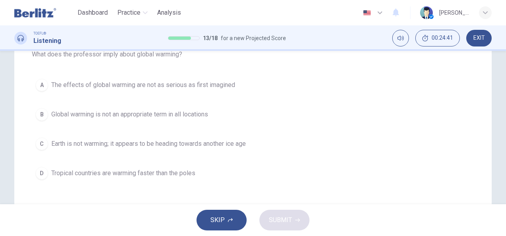
scroll to position [94, 0]
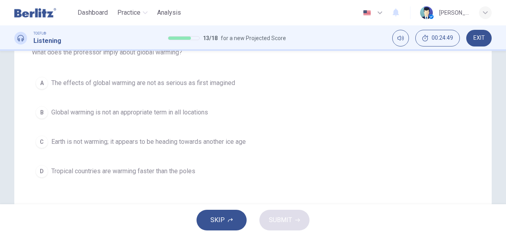
click at [37, 106] on div "B" at bounding box center [41, 112] width 13 height 13
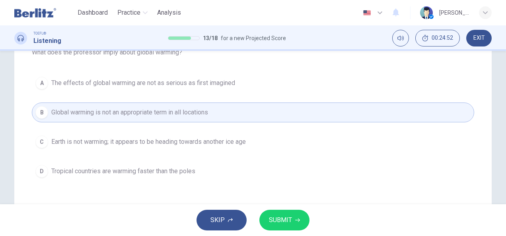
click at [289, 225] on span "SUBMIT" at bounding box center [280, 220] width 23 height 11
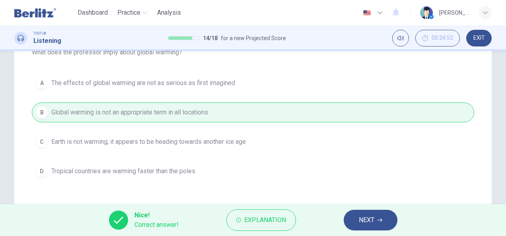
click at [367, 224] on span "NEXT" at bounding box center [367, 220] width 16 height 11
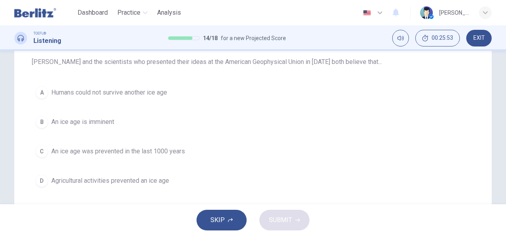
scroll to position [84, 0]
click at [118, 157] on button "C An ice age was prevented in the last 1000 years" at bounding box center [253, 152] width 442 height 20
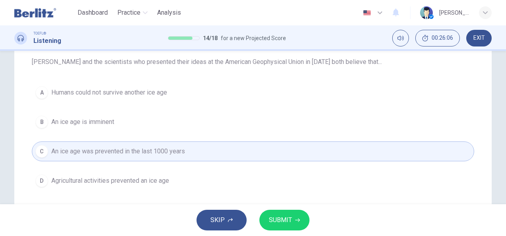
click at [283, 227] on button "SUBMIT" at bounding box center [284, 220] width 50 height 21
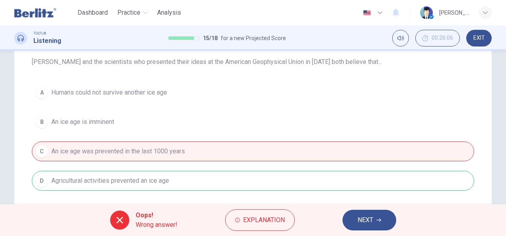
click at [370, 223] on span "NEXT" at bounding box center [365, 220] width 16 height 11
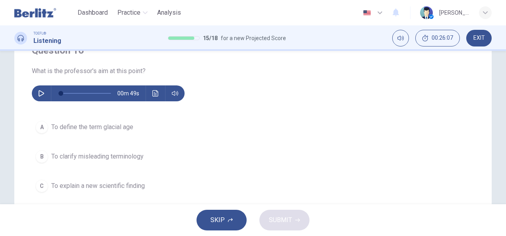
scroll to position [68, 0]
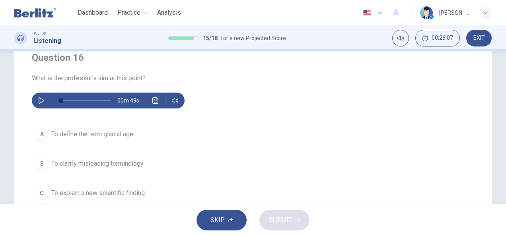
click at [45, 102] on button "button" at bounding box center [41, 101] width 13 height 16
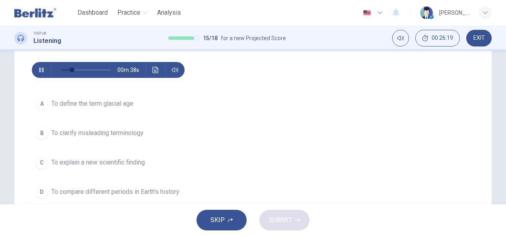
scroll to position [99, 0]
click at [48, 134] on button "B To clarify misleading terminology" at bounding box center [253, 133] width 442 height 20
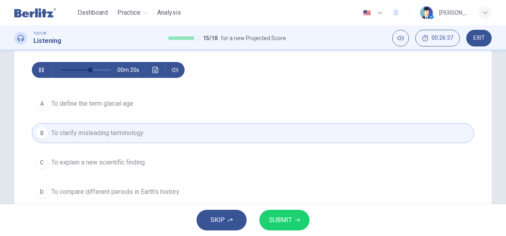
click at [286, 223] on span "SUBMIT" at bounding box center [280, 220] width 23 height 11
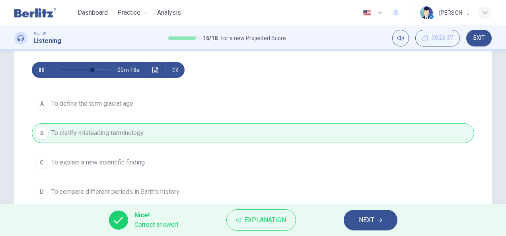
click at [363, 221] on span "NEXT" at bounding box center [367, 220] width 16 height 11
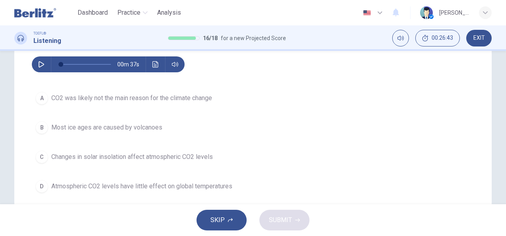
scroll to position [104, 0]
click at [41, 59] on button "button" at bounding box center [41, 64] width 13 height 16
click at [42, 67] on icon "button" at bounding box center [41, 64] width 6 height 6
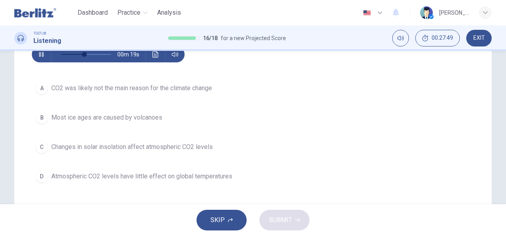
scroll to position [114, 0]
click at [157, 58] on button "Click to see the audio transcription" at bounding box center [155, 54] width 13 height 16
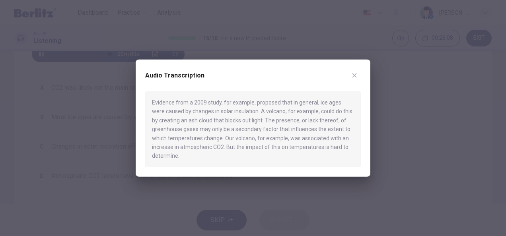
type input "*"
click at [359, 72] on button "button" at bounding box center [354, 75] width 13 height 13
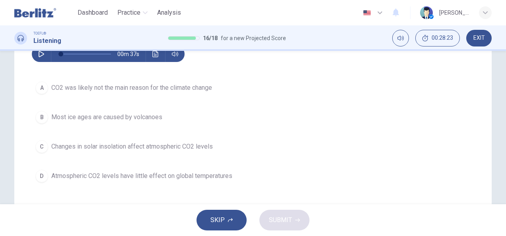
click at [170, 84] on span "CO2 was likely not the main reason for the climate change" at bounding box center [131, 88] width 161 height 10
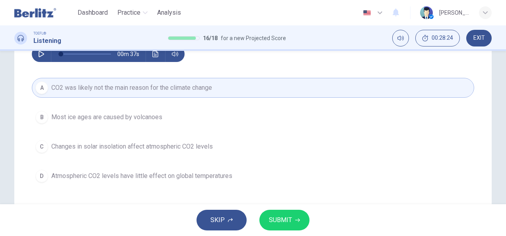
click at [289, 228] on button "SUBMIT" at bounding box center [284, 220] width 50 height 21
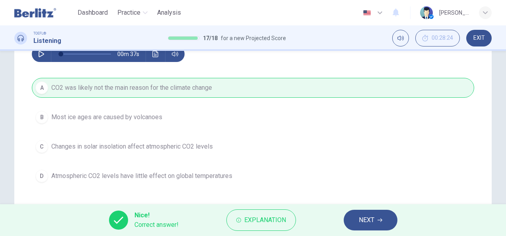
click at [376, 221] on button "NEXT" at bounding box center [370, 220] width 54 height 21
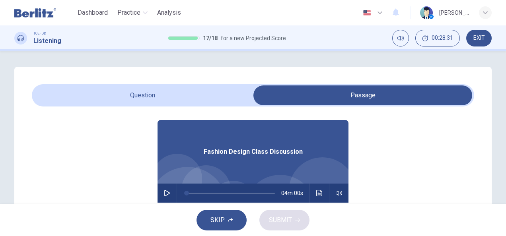
scroll to position [45, 0]
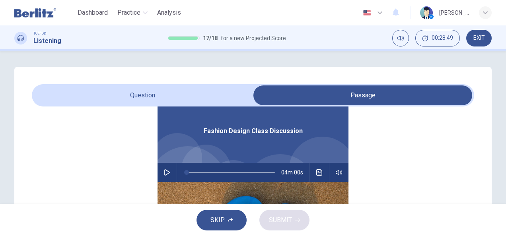
click at [164, 173] on icon "button" at bounding box center [167, 172] width 6 height 6
click at [209, 171] on span at bounding box center [211, 172] width 5 height 5
type input "***"
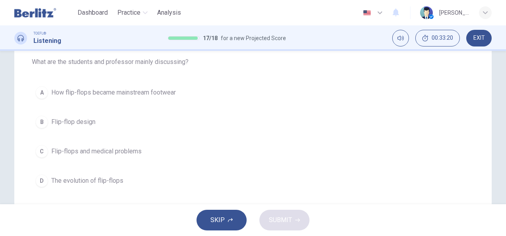
scroll to position [82, 0]
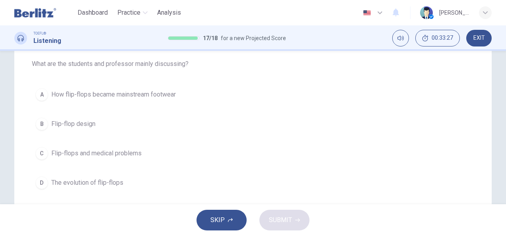
click at [51, 178] on span "The evolution of flip-flops" at bounding box center [87, 183] width 72 height 10
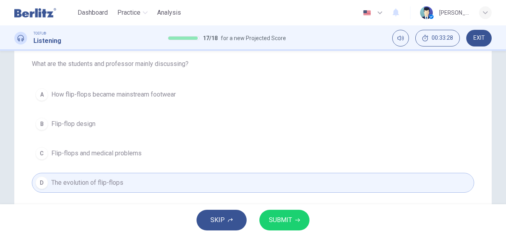
click at [292, 219] on button "SUBMIT" at bounding box center [284, 220] width 50 height 21
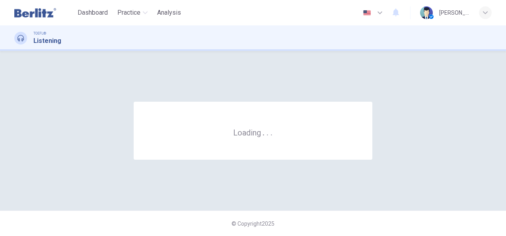
scroll to position [0, 0]
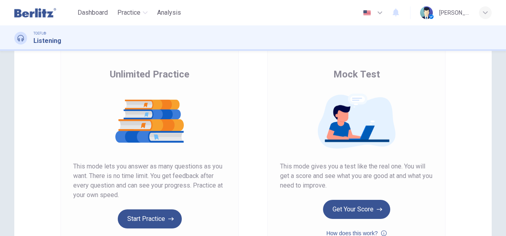
scroll to position [50, 0]
click at [351, 214] on button "Get Your Score" at bounding box center [356, 209] width 67 height 19
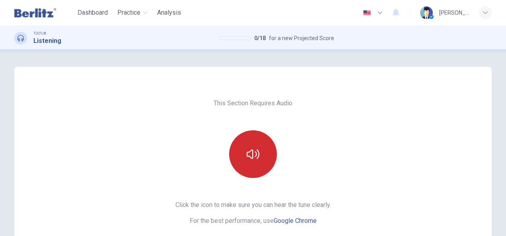
click at [249, 158] on icon "button" at bounding box center [252, 154] width 13 height 10
click at [257, 162] on button "button" at bounding box center [253, 154] width 48 height 48
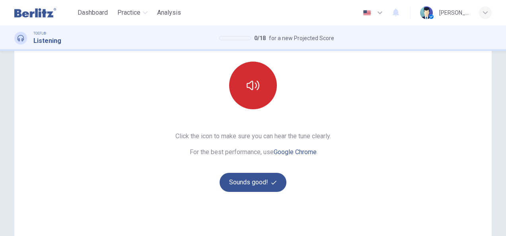
scroll to position [93, 0]
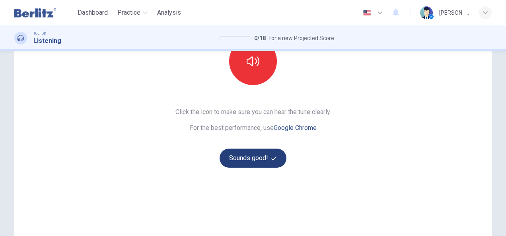
click at [245, 157] on button "Sounds good!" at bounding box center [252, 158] width 67 height 19
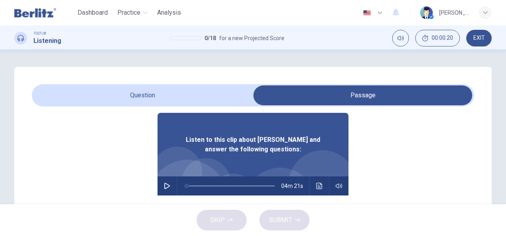
scroll to position [45, 0]
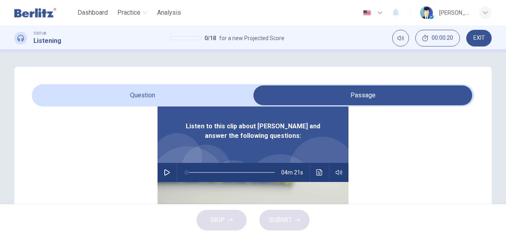
click at [161, 173] on button "button" at bounding box center [167, 172] width 13 height 19
type input "***"
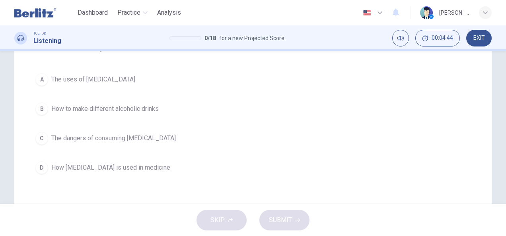
scroll to position [100, 0]
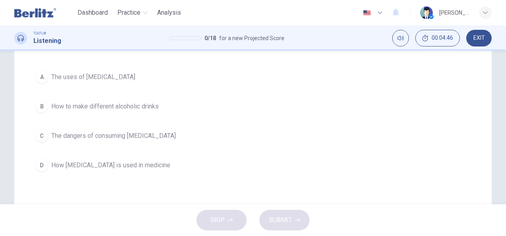
click at [44, 77] on div "A" at bounding box center [41, 77] width 13 height 13
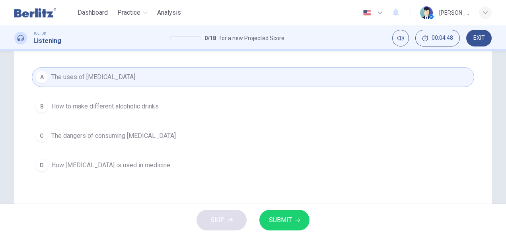
click at [284, 222] on span "SUBMIT" at bounding box center [280, 220] width 23 height 11
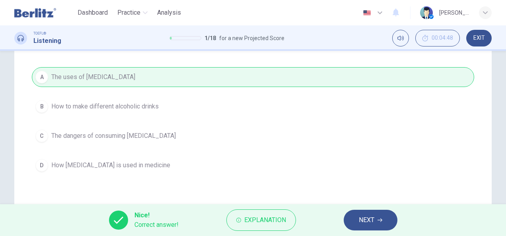
click at [378, 222] on icon "button" at bounding box center [379, 220] width 5 height 5
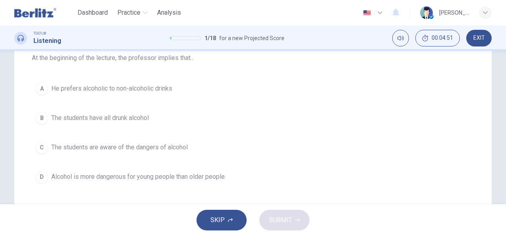
scroll to position [89, 0]
click at [119, 113] on span "The students have all drunk alcohol" at bounding box center [99, 118] width 97 height 10
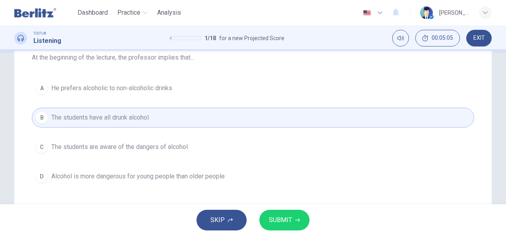
click at [285, 222] on span "SUBMIT" at bounding box center [280, 220] width 23 height 11
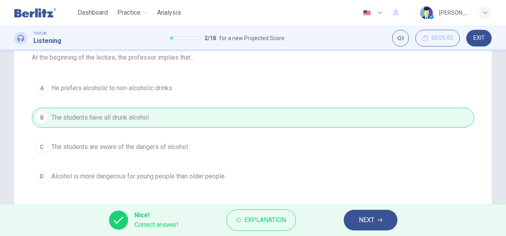
click at [365, 218] on span "NEXT" at bounding box center [367, 220] width 16 height 11
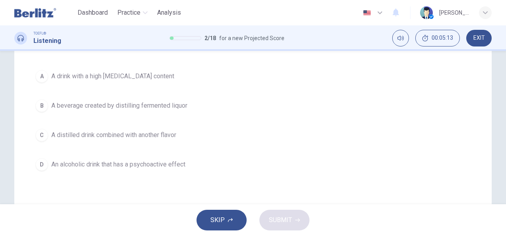
scroll to position [100, 0]
click at [41, 132] on div "C" at bounding box center [41, 135] width 13 height 13
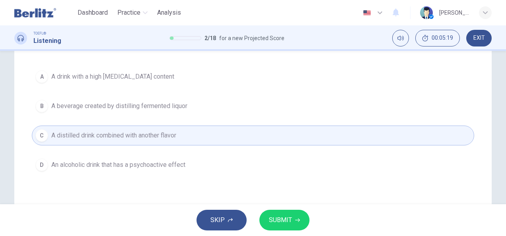
click at [294, 223] on button "SUBMIT" at bounding box center [284, 220] width 50 height 21
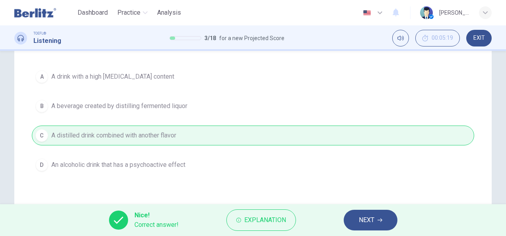
click at [384, 224] on button "NEXT" at bounding box center [370, 220] width 54 height 21
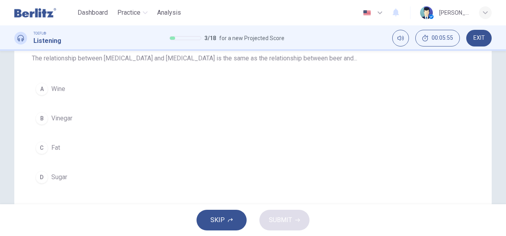
scroll to position [89, 0]
click at [69, 169] on button "D Sugar" at bounding box center [253, 177] width 442 height 20
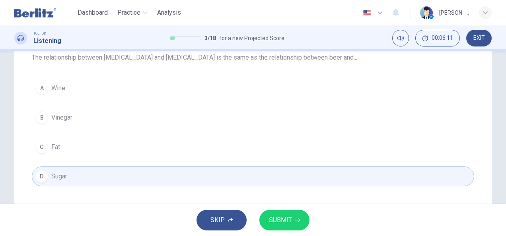
click at [290, 223] on span "SUBMIT" at bounding box center [280, 220] width 23 height 11
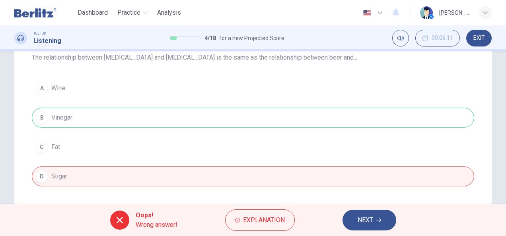
click at [381, 222] on button "NEXT" at bounding box center [369, 220] width 54 height 21
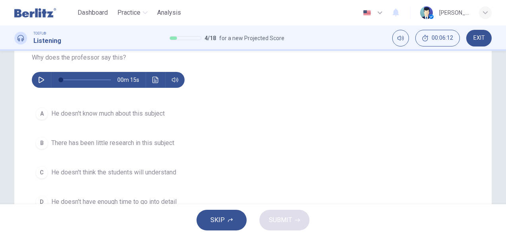
click at [42, 83] on button "button" at bounding box center [41, 80] width 13 height 16
type input "*"
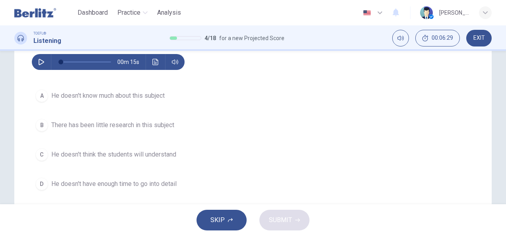
scroll to position [108, 0]
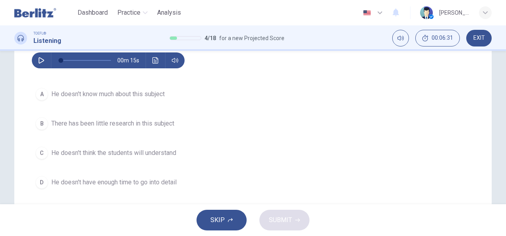
click at [137, 99] on button "A He doesn't know much about this subject" at bounding box center [253, 94] width 442 height 20
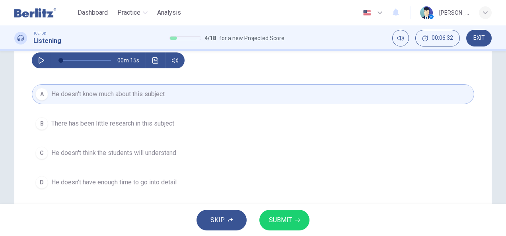
click at [288, 226] on button "SUBMIT" at bounding box center [284, 220] width 50 height 21
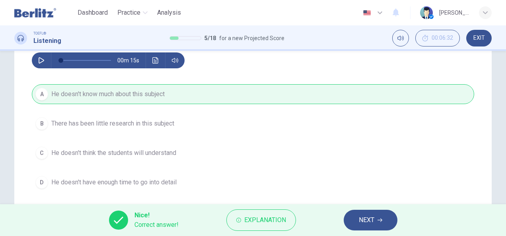
click at [365, 223] on span "NEXT" at bounding box center [367, 220] width 16 height 11
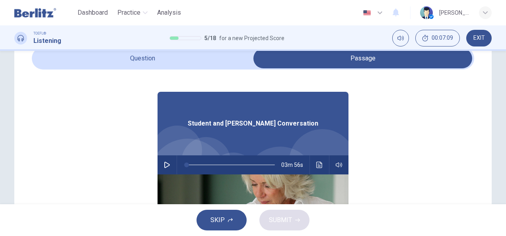
scroll to position [27, 0]
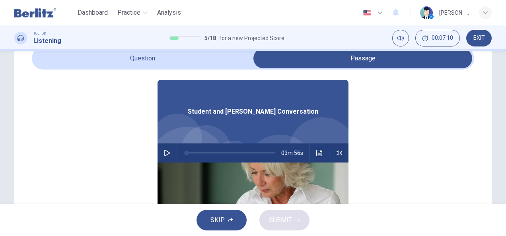
click at [161, 156] on button "button" at bounding box center [167, 153] width 13 height 19
type input "***"
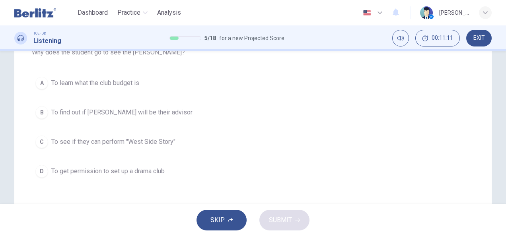
scroll to position [96, 0]
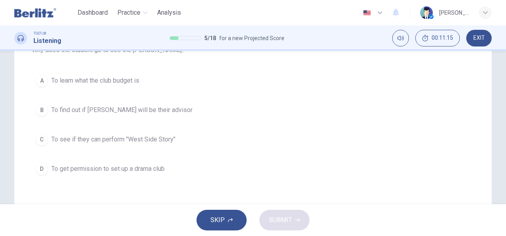
click at [52, 177] on button "D To get permission to set up a drama club" at bounding box center [253, 169] width 442 height 20
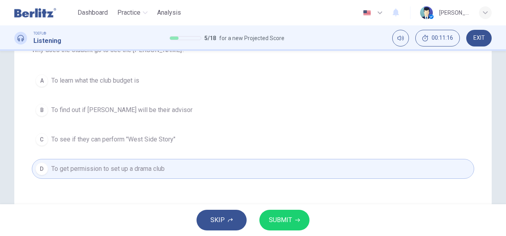
click at [299, 226] on button "SUBMIT" at bounding box center [284, 220] width 50 height 21
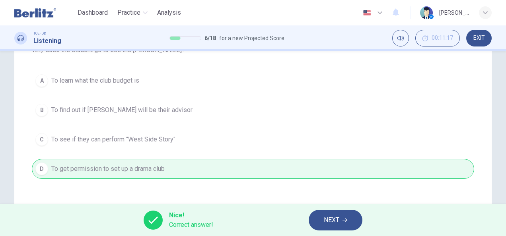
click at [341, 223] on button "NEXT" at bounding box center [335, 220] width 54 height 21
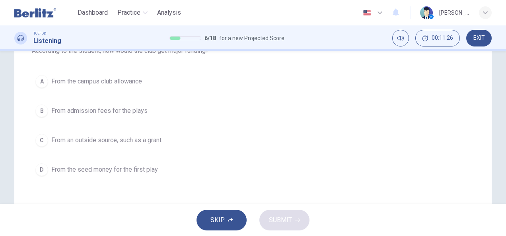
scroll to position [95, 0]
click at [128, 130] on button "C From an outside source, such as a grant" at bounding box center [253, 140] width 442 height 20
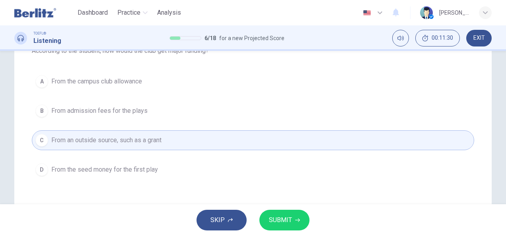
click at [289, 220] on span "SUBMIT" at bounding box center [280, 220] width 23 height 11
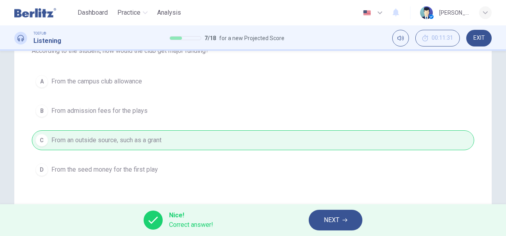
click at [333, 225] on span "NEXT" at bounding box center [332, 220] width 16 height 11
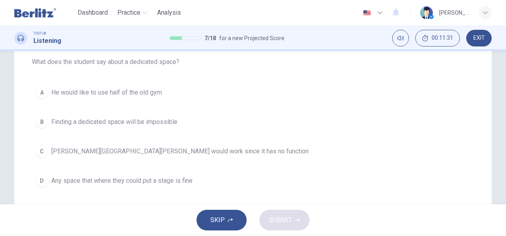
scroll to position [83, 0]
click at [148, 99] on button "A He would like to use half of the old gym" at bounding box center [253, 94] width 442 height 20
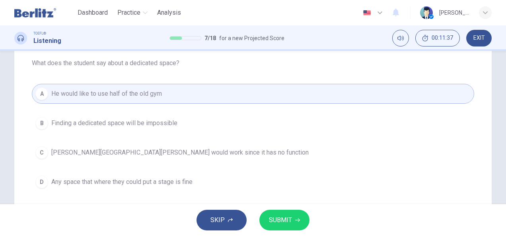
click at [286, 217] on span "SUBMIT" at bounding box center [280, 220] width 23 height 11
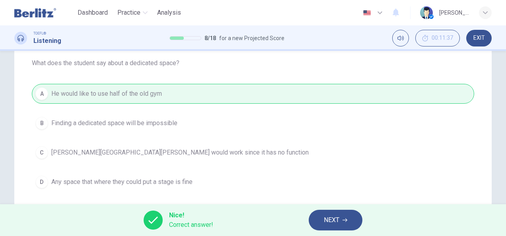
click at [332, 216] on span "NEXT" at bounding box center [332, 220] width 16 height 11
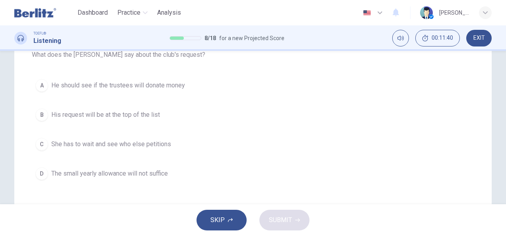
scroll to position [91, 0]
click at [151, 91] on button "A He should see if the trustees will donate money" at bounding box center [253, 86] width 442 height 20
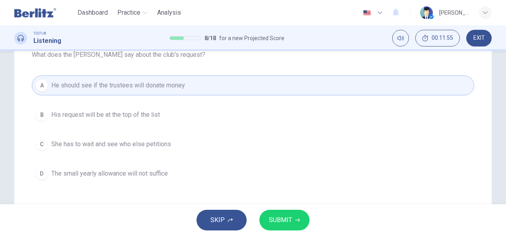
click at [283, 219] on span "SUBMIT" at bounding box center [280, 220] width 23 height 11
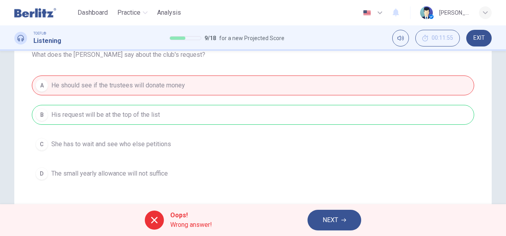
click at [342, 220] on icon "button" at bounding box center [343, 221] width 5 height 4
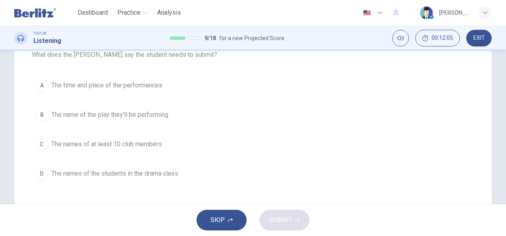
click at [184, 89] on button "A The time and place of the performances" at bounding box center [253, 86] width 442 height 20
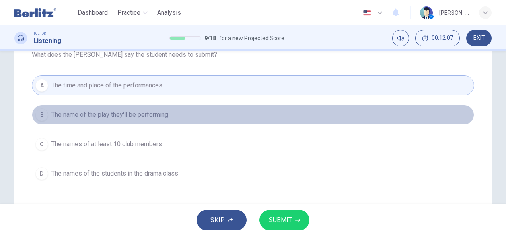
click at [218, 118] on button "B The name of the play they'll be performing" at bounding box center [253, 115] width 442 height 20
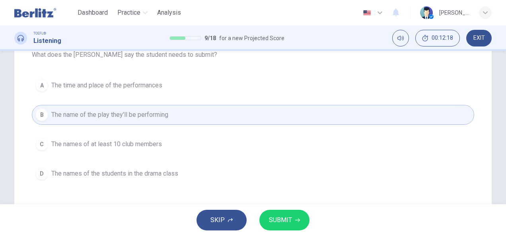
click at [145, 140] on span "The names of at least 10 club members" at bounding box center [106, 145] width 111 height 10
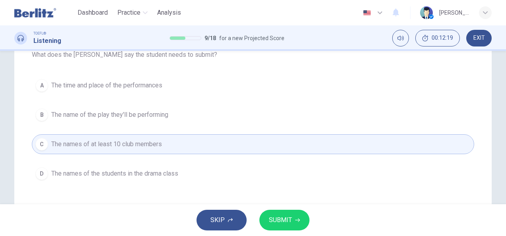
click at [288, 230] on button "SUBMIT" at bounding box center [284, 220] width 50 height 21
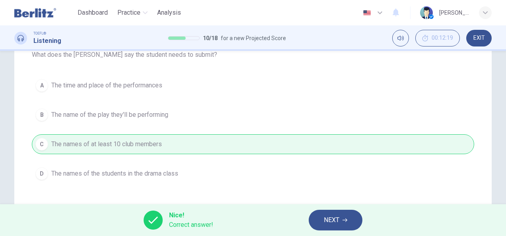
click at [341, 221] on button "NEXT" at bounding box center [335, 220] width 54 height 21
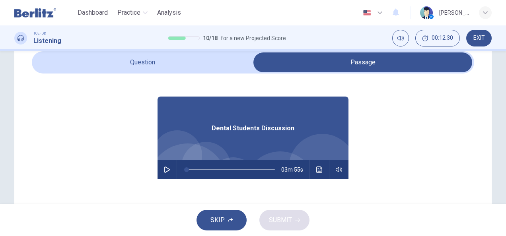
scroll to position [23, 0]
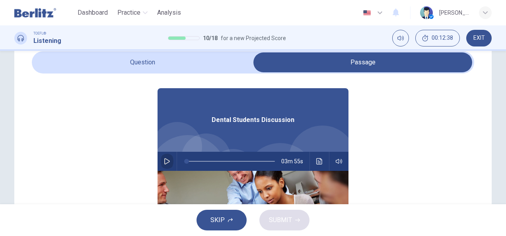
click at [168, 162] on button "button" at bounding box center [167, 161] width 13 height 19
type input "*"
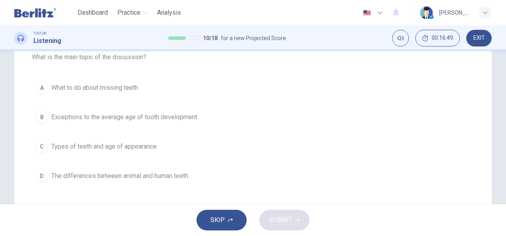
scroll to position [94, 0]
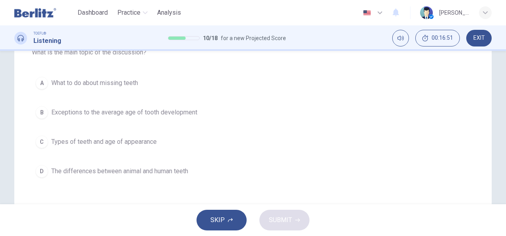
click at [139, 133] on button "C Types of teeth and age of appearance" at bounding box center [253, 142] width 442 height 20
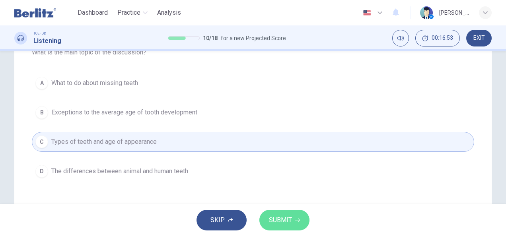
click at [296, 223] on button "SUBMIT" at bounding box center [284, 220] width 50 height 21
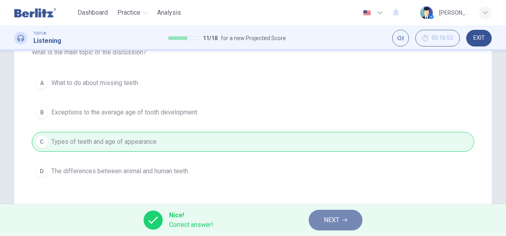
click at [334, 224] on span "NEXT" at bounding box center [332, 220] width 16 height 11
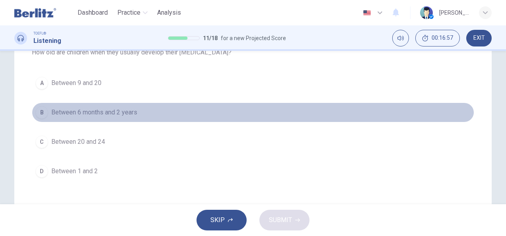
click at [123, 118] on button "B Between 6 months and 2 years" at bounding box center [253, 113] width 442 height 20
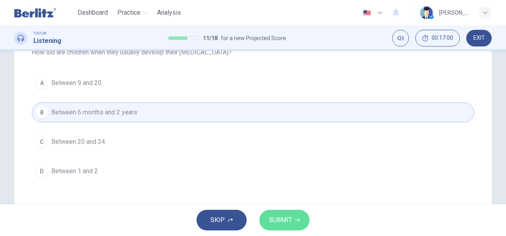
click at [301, 216] on button "SUBMIT" at bounding box center [284, 220] width 50 height 21
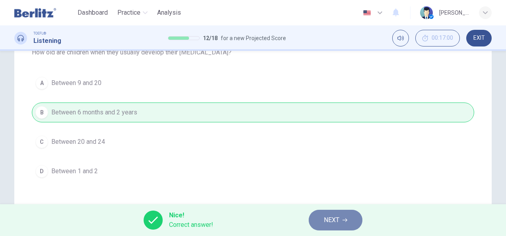
click at [330, 216] on span "NEXT" at bounding box center [332, 220] width 16 height 11
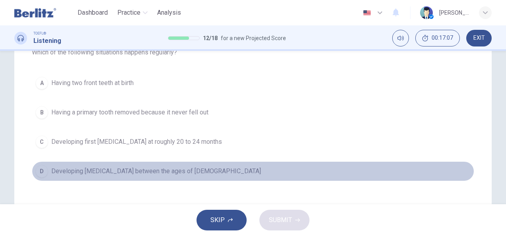
click at [185, 162] on button "D Developing wisdom teeth between the ages of 17 and 21" at bounding box center [253, 171] width 442 height 20
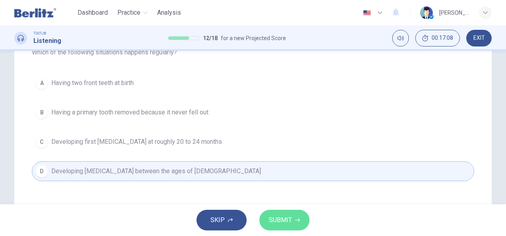
click at [280, 229] on button "SUBMIT" at bounding box center [284, 220] width 50 height 21
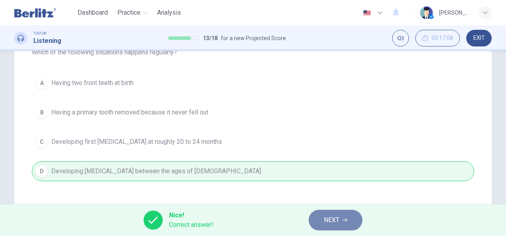
click at [340, 214] on button "NEXT" at bounding box center [335, 220] width 54 height 21
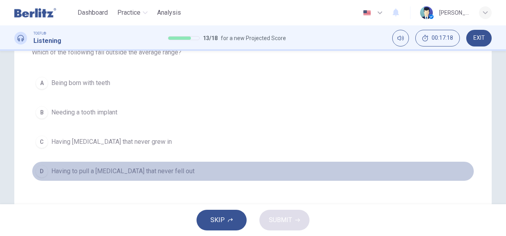
click at [133, 171] on span "Having to pull a baby tooth that never fell out" at bounding box center [122, 172] width 143 height 10
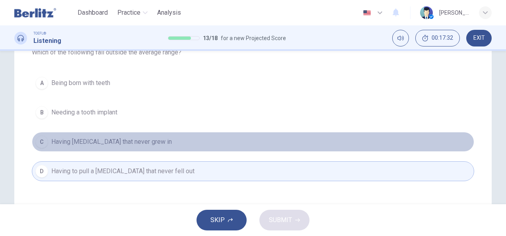
click at [165, 142] on span "Having permanent teeth that never grew in" at bounding box center [111, 142] width 120 height 10
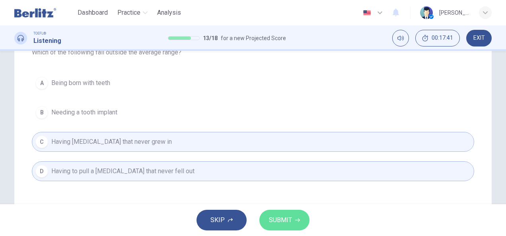
click at [281, 217] on span "SUBMIT" at bounding box center [280, 220] width 23 height 11
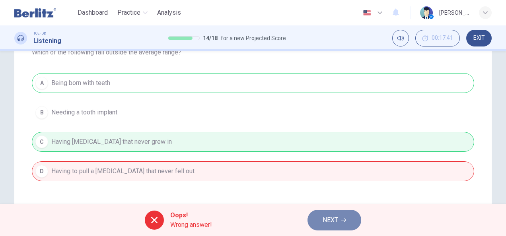
click at [338, 220] on span "NEXT" at bounding box center [330, 220] width 16 height 11
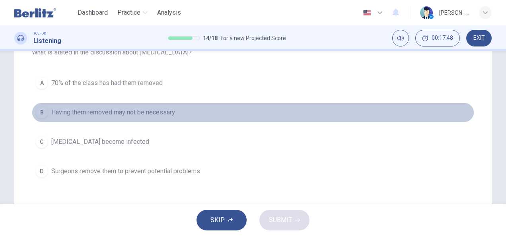
click at [161, 111] on span "Having them removed may not be necessary" at bounding box center [113, 113] width 124 height 10
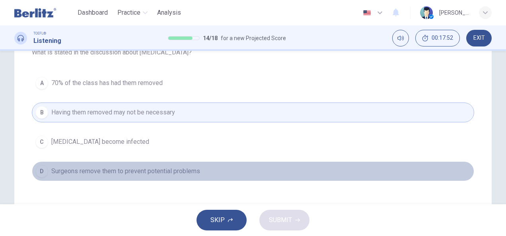
click at [196, 169] on span "Surgeons remove them to prevent potential problems" at bounding box center [125, 172] width 149 height 10
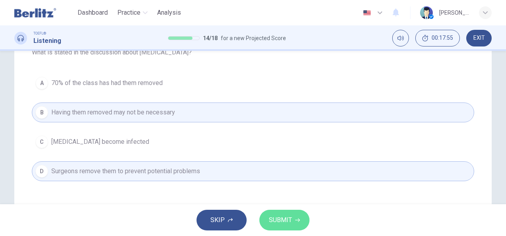
click at [298, 219] on icon "button" at bounding box center [297, 221] width 5 height 4
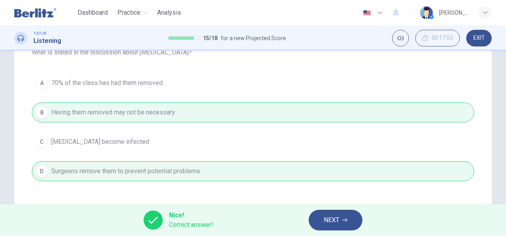
click at [340, 209] on div "Nice! Correct answer! NEXT" at bounding box center [253, 220] width 506 height 32
click at [340, 218] on button "NEXT" at bounding box center [335, 220] width 54 height 21
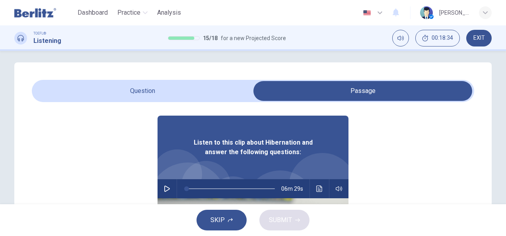
scroll to position [25, 0]
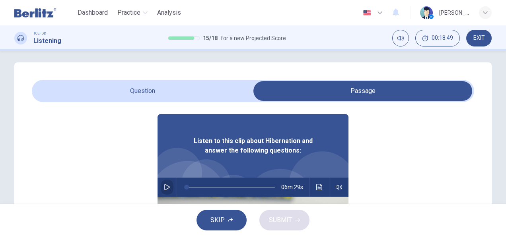
click at [164, 194] on button "button" at bounding box center [167, 187] width 13 height 19
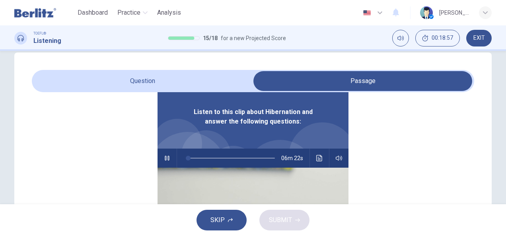
scroll to position [0, 0]
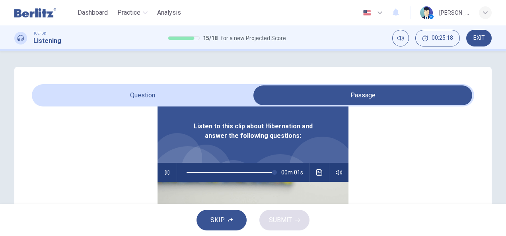
type input "***"
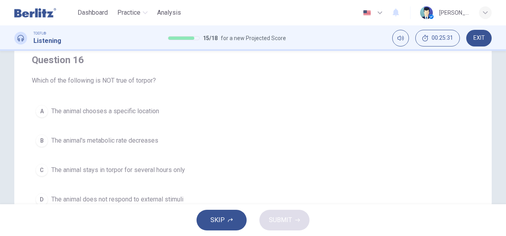
scroll to position [67, 0]
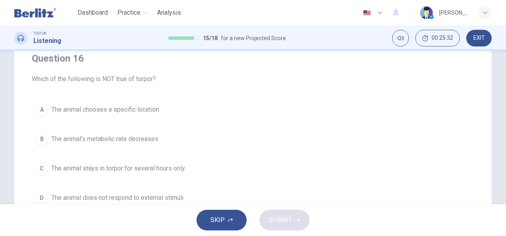
click at [133, 113] on span "The animal chooses a specific location" at bounding box center [105, 110] width 108 height 10
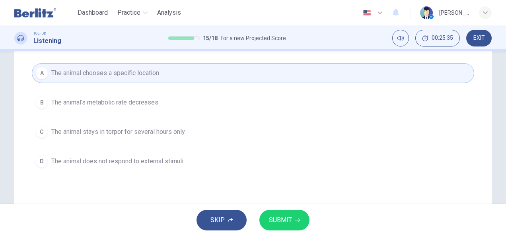
scroll to position [107, 0]
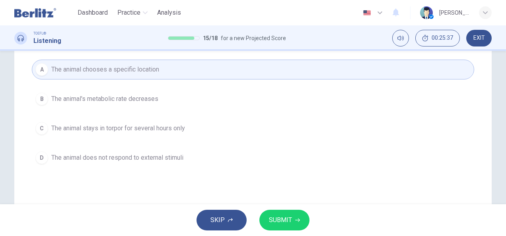
click at [282, 227] on button "SUBMIT" at bounding box center [284, 220] width 50 height 21
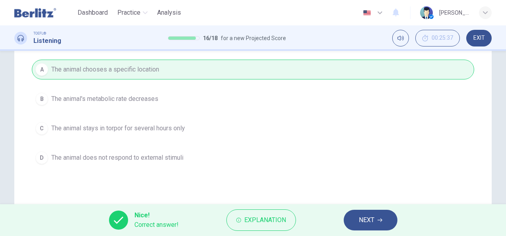
click at [374, 215] on span "NEXT" at bounding box center [367, 220] width 16 height 11
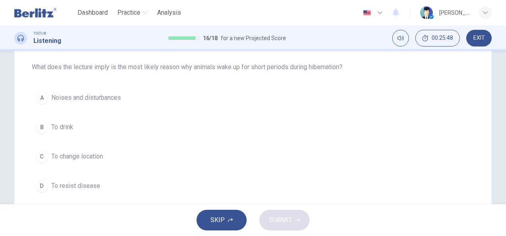
scroll to position [80, 0]
click at [50, 120] on button "B To drink" at bounding box center [253, 126] width 442 height 20
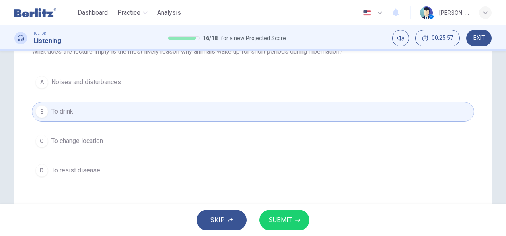
scroll to position [106, 0]
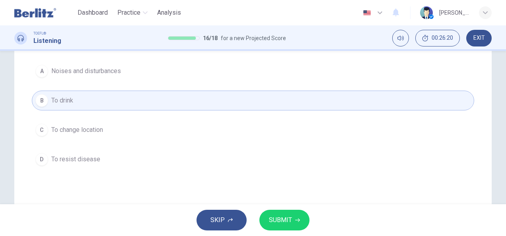
click at [287, 219] on span "SUBMIT" at bounding box center [280, 220] width 23 height 11
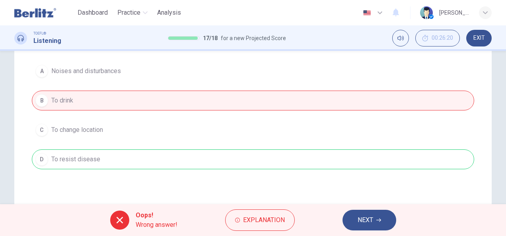
click at [373, 219] on button "NEXT" at bounding box center [369, 220] width 54 height 21
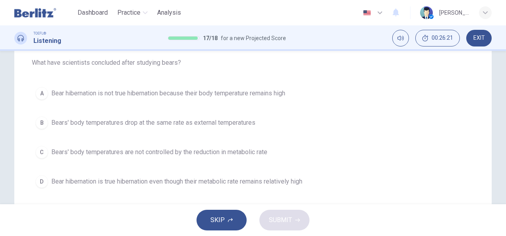
scroll to position [82, 0]
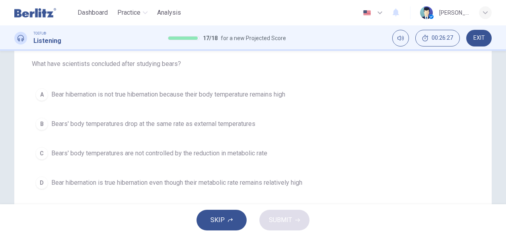
click at [56, 87] on button "A Bear hibernation is not true hibernation because their body temperature remai…" at bounding box center [253, 95] width 442 height 20
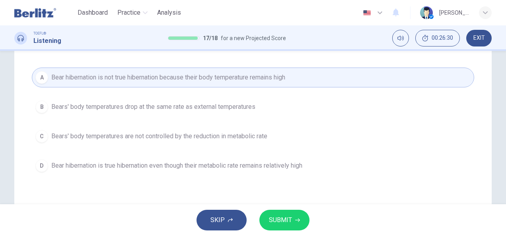
scroll to position [101, 0]
click at [292, 217] on button "SUBMIT" at bounding box center [284, 220] width 50 height 21
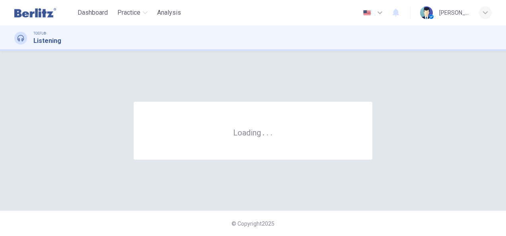
scroll to position [0, 0]
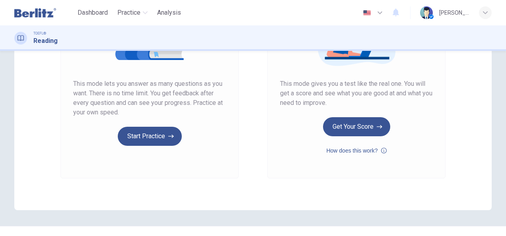
scroll to position [148, 0]
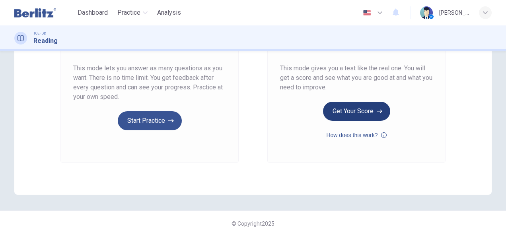
click at [336, 120] on button "Get Your Score" at bounding box center [356, 111] width 67 height 19
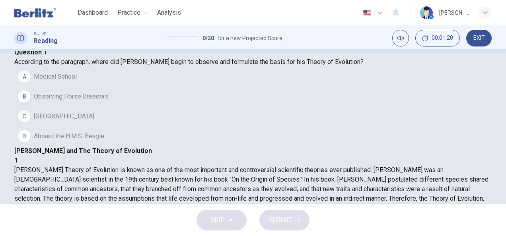
scroll to position [36, 0]
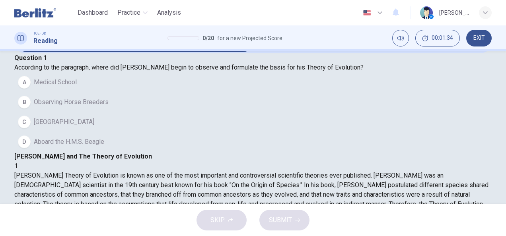
click at [97, 152] on div "Question 1 According to the paragraph, where did Charles Darwin begin to observ…" at bounding box center [252, 102] width 477 height 99
click at [141, 152] on button "D Aboard the H.M.S. Beagle" at bounding box center [252, 142] width 477 height 20
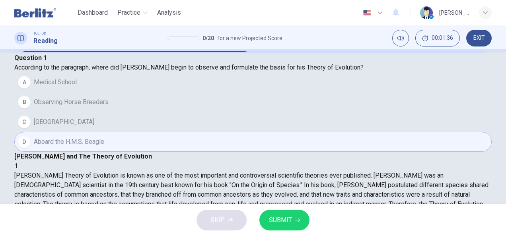
click at [285, 223] on span "SUBMIT" at bounding box center [280, 220] width 23 height 11
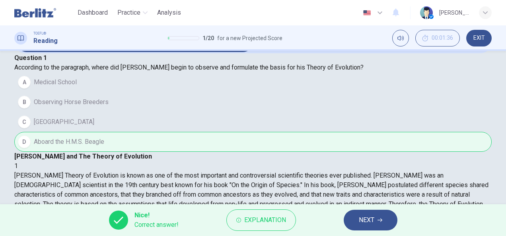
click at [373, 221] on span "NEXT" at bounding box center [367, 220] width 16 height 11
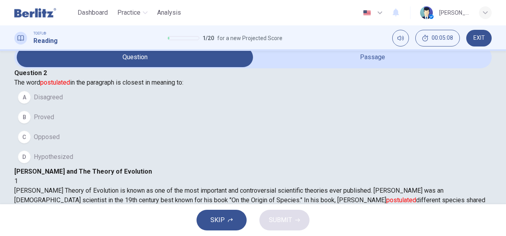
scroll to position [0, 0]
click at [54, 122] on span "Proved" at bounding box center [44, 118] width 20 height 10
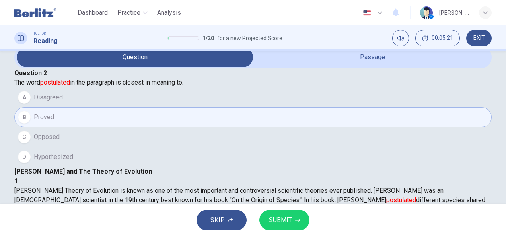
click at [284, 227] on button "SUBMIT" at bounding box center [284, 220] width 50 height 21
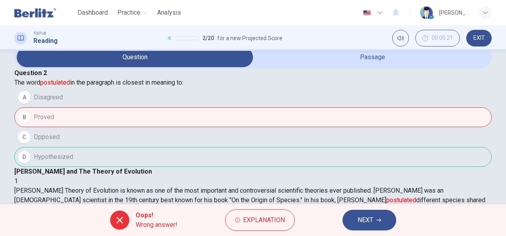
click at [378, 223] on button "NEXT" at bounding box center [369, 220] width 54 height 21
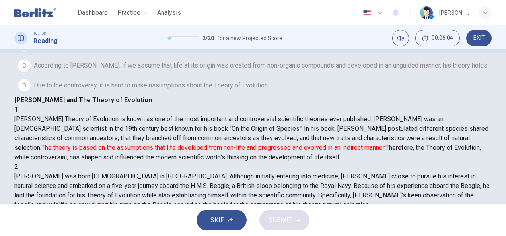
scroll to position [112, 0]
click at [51, 70] on span "According to Darwin, if we assume that life at its origin was created from non-…" at bounding box center [260, 65] width 453 height 10
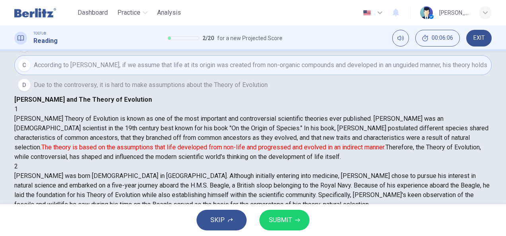
click at [285, 216] on span "SUBMIT" at bounding box center [280, 220] width 23 height 11
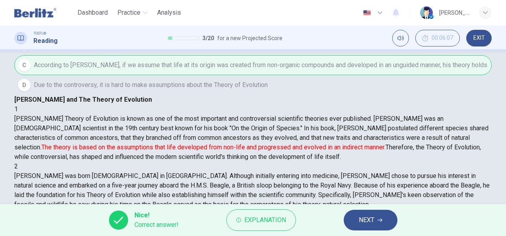
click at [376, 218] on button "NEXT" at bounding box center [370, 220] width 54 height 21
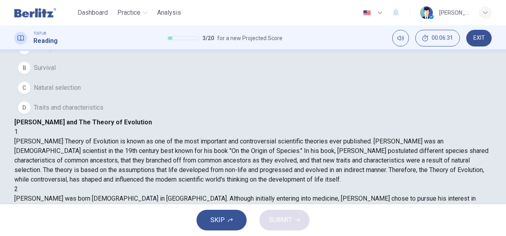
scroll to position [70, 0]
click at [57, 117] on button "D Traits and characteristics" at bounding box center [252, 107] width 477 height 20
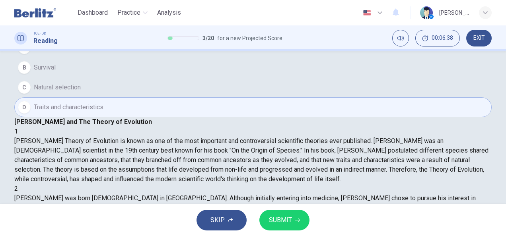
click at [295, 223] on button "SUBMIT" at bounding box center [284, 220] width 50 height 21
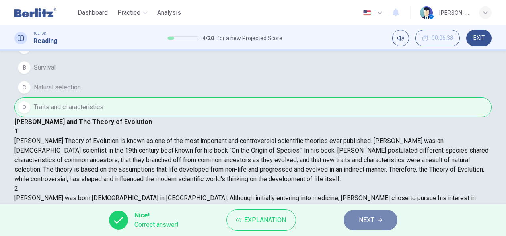
click at [382, 224] on button "NEXT" at bounding box center [370, 220] width 54 height 21
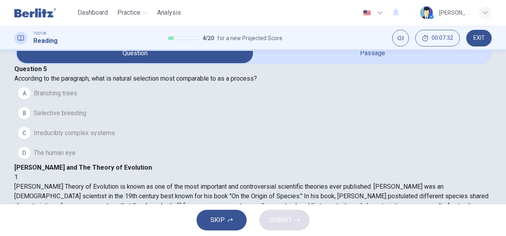
scroll to position [23, 0]
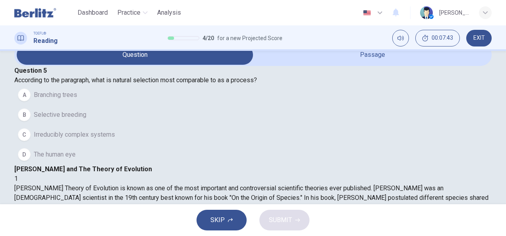
click at [31, 121] on div "B" at bounding box center [24, 115] width 13 height 13
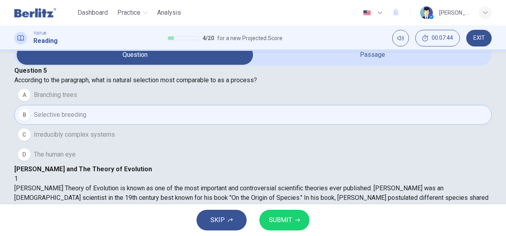
click at [314, 221] on div "SKIP SUBMIT" at bounding box center [253, 220] width 506 height 32
click at [279, 220] on span "SUBMIT" at bounding box center [280, 220] width 23 height 11
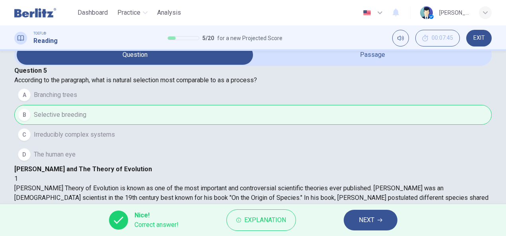
click at [379, 215] on button "NEXT" at bounding box center [370, 220] width 54 height 21
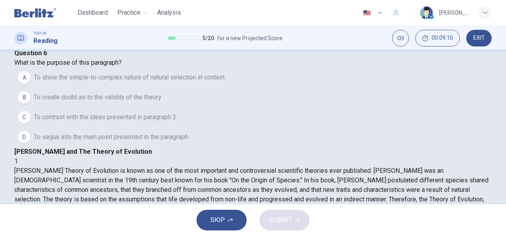
scroll to position [37, 0]
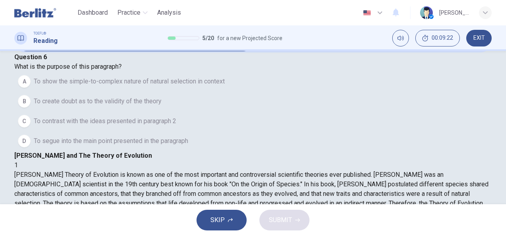
click at [47, 91] on button "A To show the simple-to-complex nature of natural selection in context" at bounding box center [252, 82] width 477 height 20
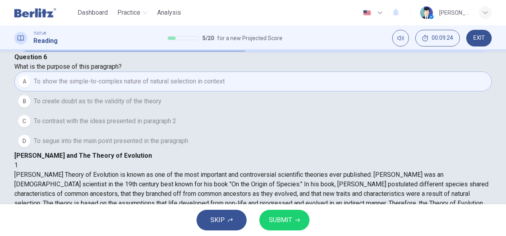
click at [305, 223] on button "SUBMIT" at bounding box center [284, 220] width 50 height 21
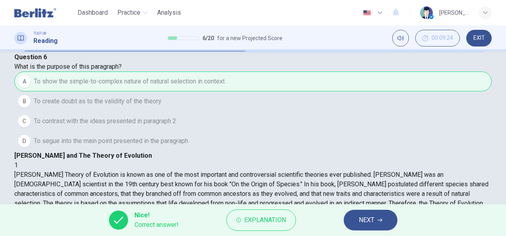
click at [370, 215] on span "NEXT" at bounding box center [367, 220] width 16 height 11
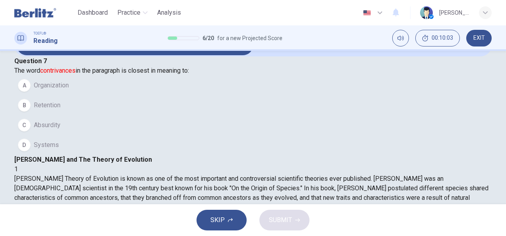
scroll to position [407, 0]
click at [59, 150] on span "Systems" at bounding box center [46, 145] width 25 height 10
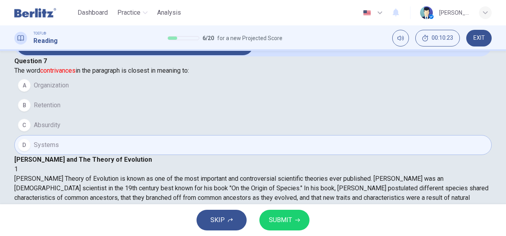
click at [283, 213] on button "SUBMIT" at bounding box center [284, 220] width 50 height 21
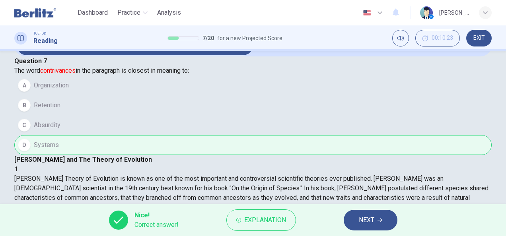
click at [377, 217] on button "NEXT" at bounding box center [370, 220] width 54 height 21
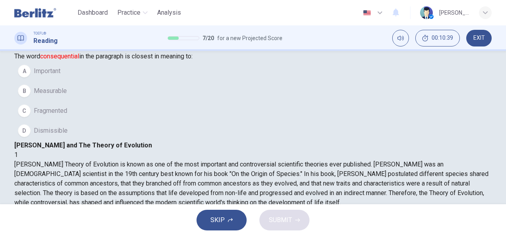
scroll to position [43, 0]
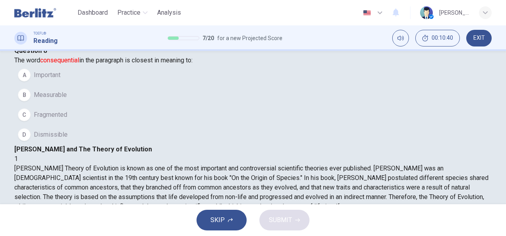
click at [162, 85] on button "A Important" at bounding box center [252, 75] width 477 height 20
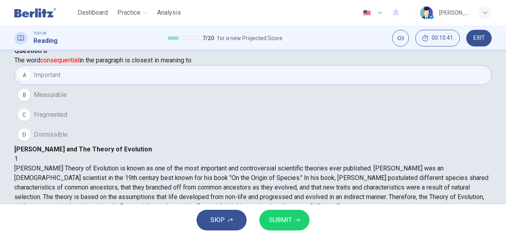
click at [285, 223] on span "SUBMIT" at bounding box center [280, 220] width 23 height 11
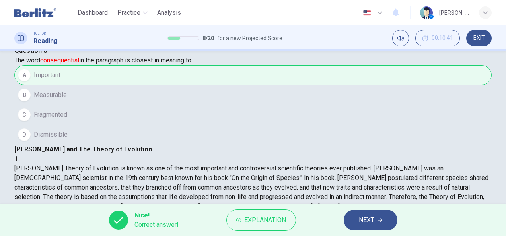
click at [370, 224] on span "NEXT" at bounding box center [367, 220] width 16 height 11
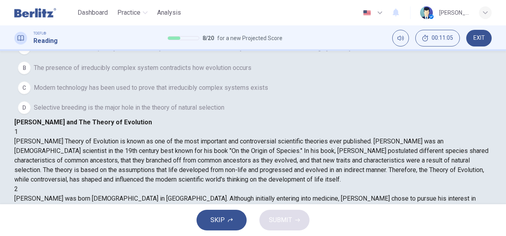
scroll to position [71, 0]
click at [46, 77] on button "B The presence of irreducibly complex system contradicts how evolution occurs" at bounding box center [252, 67] width 477 height 20
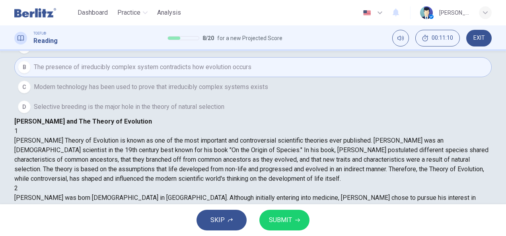
click at [62, 92] on span "Modern technology has been used to prove that irreducibly complex systems exists" at bounding box center [151, 87] width 234 height 10
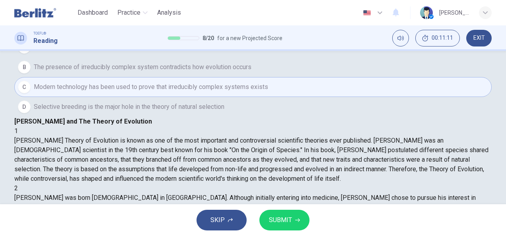
click at [31, 74] on div "B" at bounding box center [24, 67] width 13 height 13
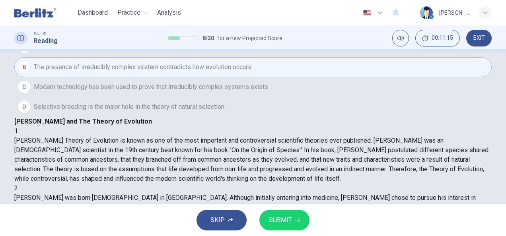
click at [291, 229] on button "SUBMIT" at bounding box center [284, 220] width 50 height 21
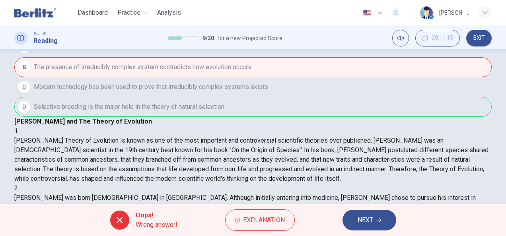
click at [376, 219] on button "NEXT" at bounding box center [369, 220] width 54 height 21
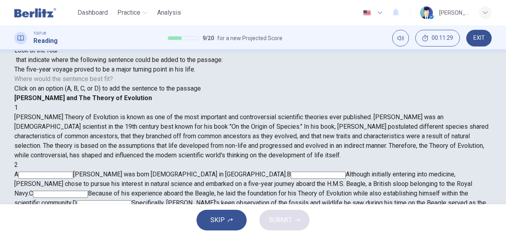
scroll to position [53, 0]
click at [132, 200] on input at bounding box center [104, 203] width 55 height 7
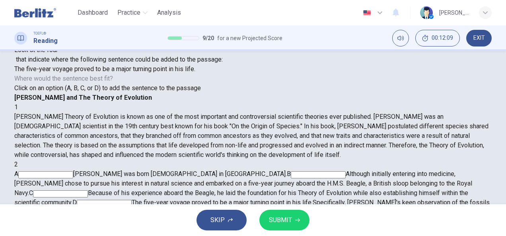
click at [284, 225] on span "SUBMIT" at bounding box center [280, 220] width 23 height 11
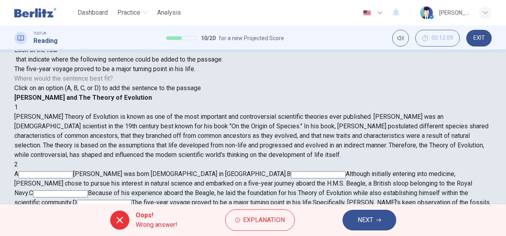
click at [369, 220] on span "NEXT" at bounding box center [365, 220] width 16 height 11
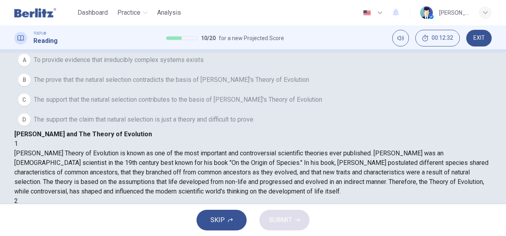
scroll to position [69, 0]
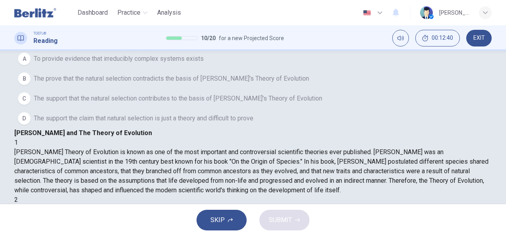
click at [157, 89] on button "B The prove that the natural selection contradicts the basis of Darwin's Theory…" at bounding box center [252, 79] width 477 height 20
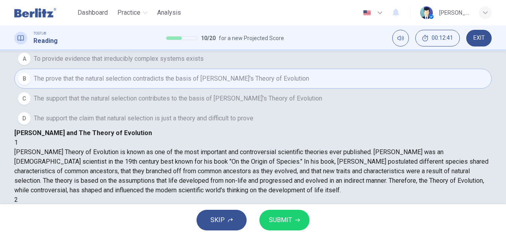
click at [288, 223] on span "SUBMIT" at bounding box center [280, 220] width 23 height 11
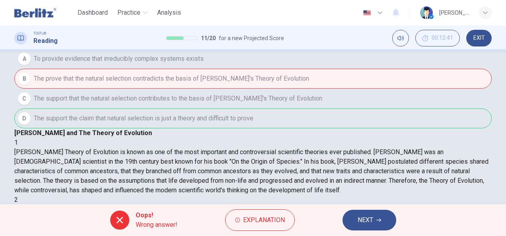
click at [363, 224] on span "NEXT" at bounding box center [365, 220] width 16 height 11
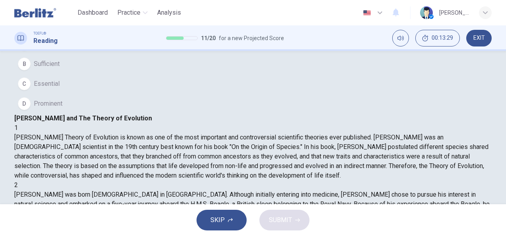
scroll to position [72, 0]
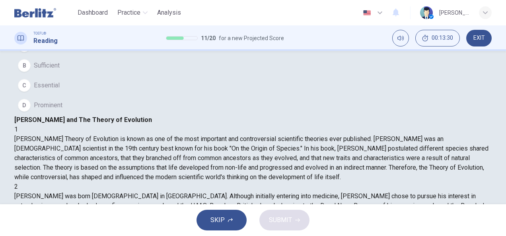
click at [220, 76] on button "B Sufficient" at bounding box center [252, 66] width 477 height 20
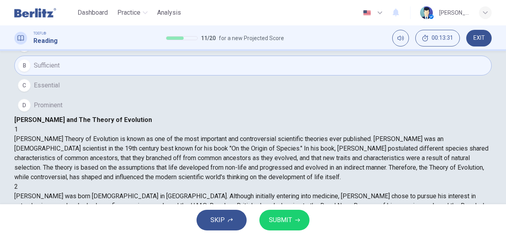
click at [296, 223] on button "SUBMIT" at bounding box center [284, 220] width 50 height 21
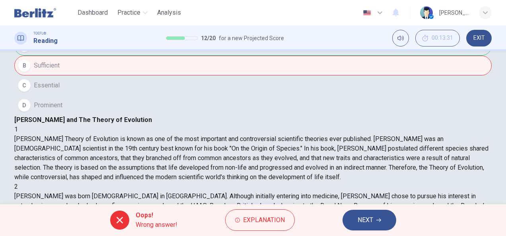
click at [363, 228] on button "NEXT" at bounding box center [369, 220] width 54 height 21
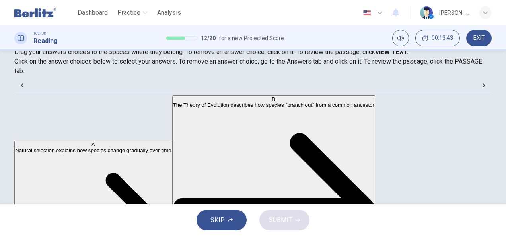
scroll to position [115, 0]
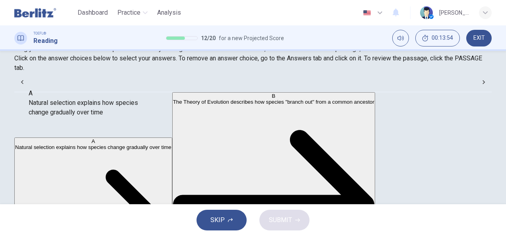
scroll to position [0, 0]
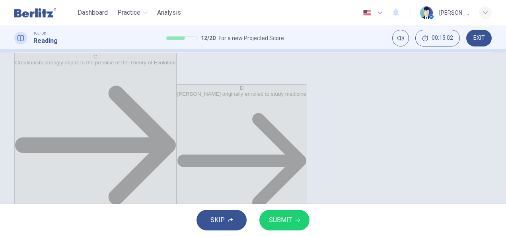
click at [286, 223] on span "SUBMIT" at bounding box center [280, 220] width 23 height 11
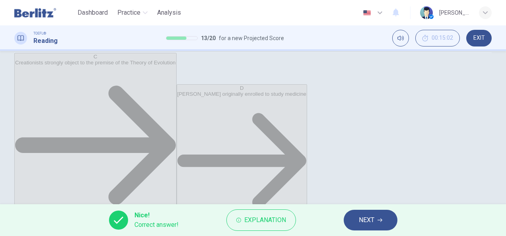
click at [368, 215] on span "NEXT" at bounding box center [367, 220] width 16 height 11
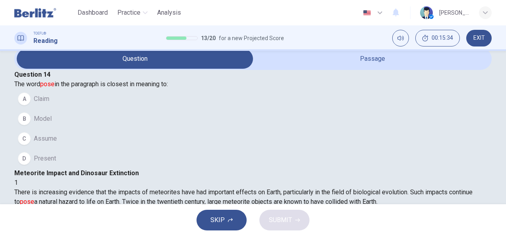
scroll to position [19, 0]
click at [99, 169] on button "D Present" at bounding box center [252, 159] width 477 height 20
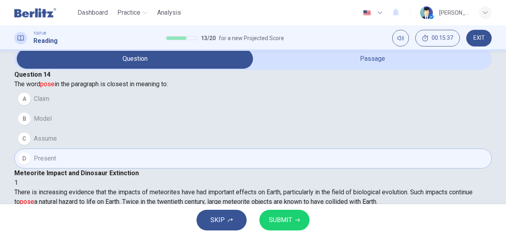
click at [277, 226] on button "SUBMIT" at bounding box center [284, 220] width 50 height 21
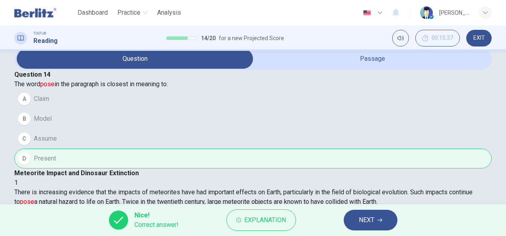
click at [372, 223] on span "NEXT" at bounding box center [367, 220] width 16 height 11
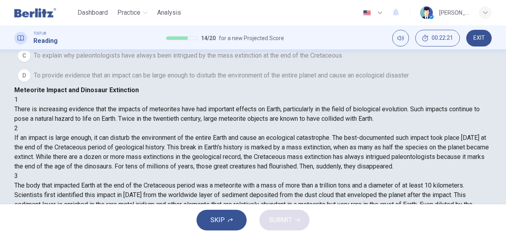
scroll to position [103, 0]
click at [197, 80] on span "To provide evidence that an impact can be large enough to disturb the environme…" at bounding box center [221, 75] width 375 height 10
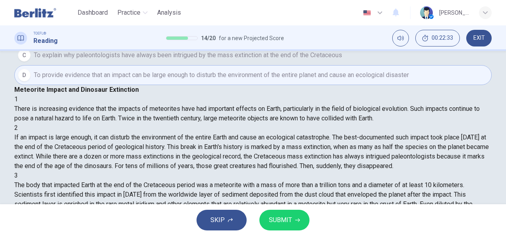
click at [285, 228] on button "SUBMIT" at bounding box center [284, 220] width 50 height 21
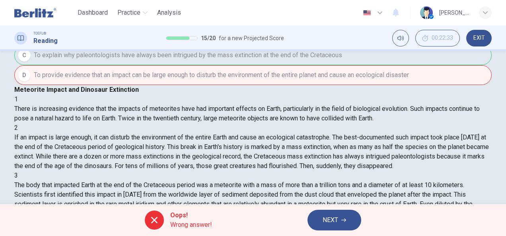
click at [339, 221] on button "NEXT" at bounding box center [334, 220] width 54 height 21
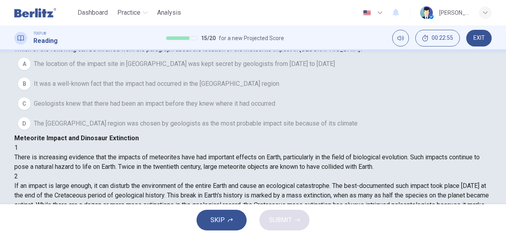
scroll to position [53, 0]
click at [52, 89] on span "It was a well-known fact that the impact had occurred in the Yucatán region" at bounding box center [156, 85] width 245 height 10
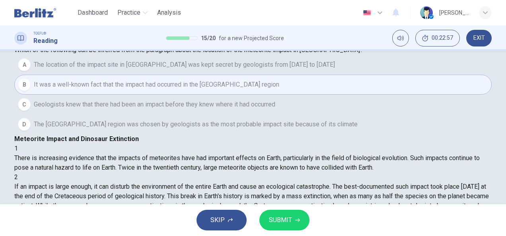
click at [283, 223] on span "SUBMIT" at bounding box center [280, 220] width 23 height 11
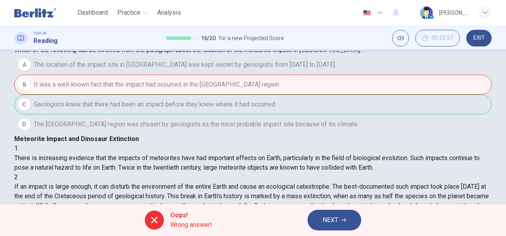
click at [318, 229] on button "NEXT" at bounding box center [334, 220] width 54 height 21
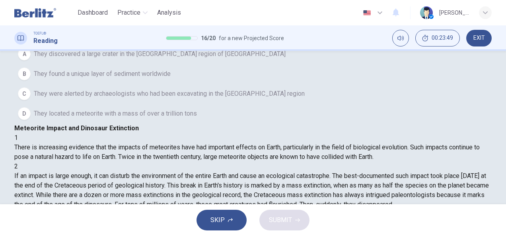
scroll to position [75, 0]
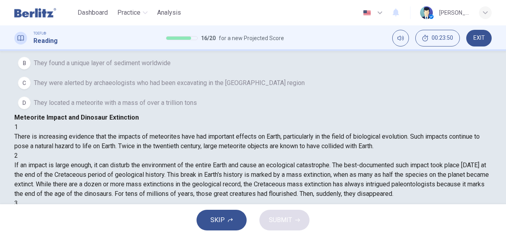
click at [197, 73] on button "B They found a unique layer of sediment worldwide" at bounding box center [252, 63] width 477 height 20
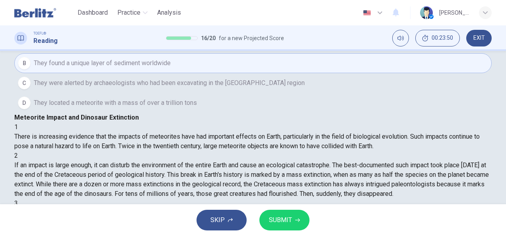
click at [293, 229] on button "SUBMIT" at bounding box center [284, 220] width 50 height 21
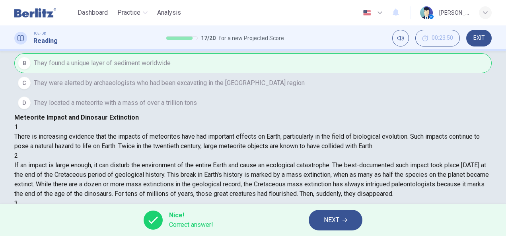
click at [338, 223] on span "NEXT" at bounding box center [332, 220] width 16 height 11
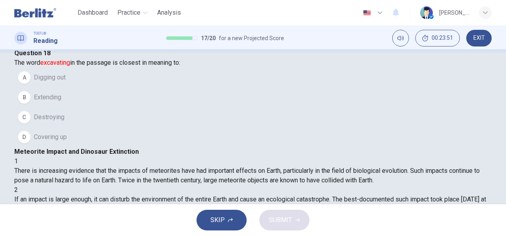
scroll to position [36, 0]
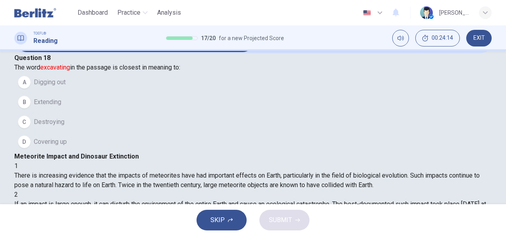
click at [120, 112] on button "B Extending" at bounding box center [252, 102] width 477 height 20
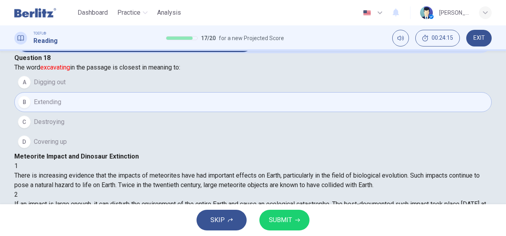
click at [302, 227] on button "SUBMIT" at bounding box center [284, 220] width 50 height 21
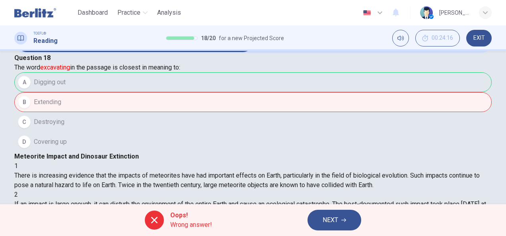
click at [343, 223] on button "NEXT" at bounding box center [334, 220] width 54 height 21
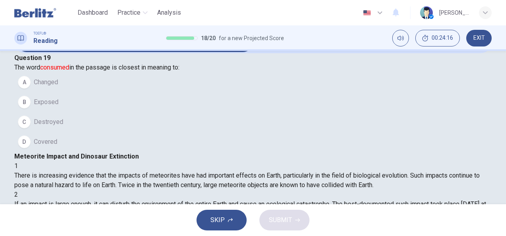
scroll to position [254, 0]
click at [63, 127] on span "Destroyed" at bounding box center [48, 122] width 29 height 10
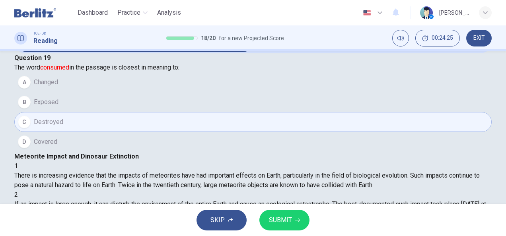
click at [283, 219] on span "SUBMIT" at bounding box center [280, 220] width 23 height 11
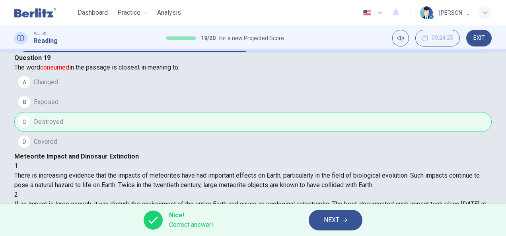
click at [338, 221] on span "NEXT" at bounding box center [332, 220] width 16 height 11
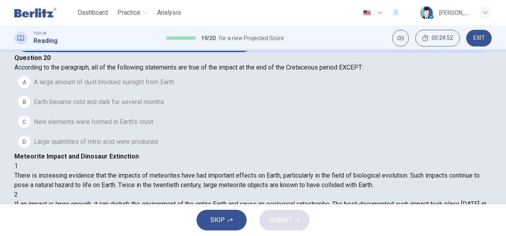
click at [163, 92] on button "A A large amount of dust blocked sunlight from Earth" at bounding box center [252, 82] width 477 height 20
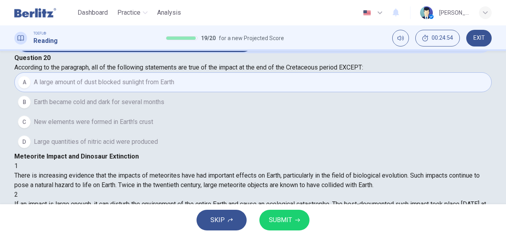
click at [164, 107] on span "Earth became cold and dark for several months" at bounding box center [99, 102] width 130 height 10
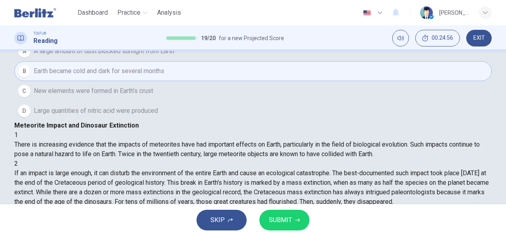
scroll to position [68, 0]
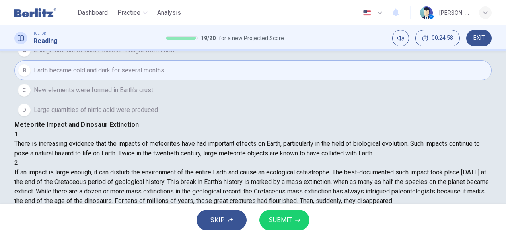
click at [178, 100] on button "C New elements were formed in Earth's crust" at bounding box center [252, 90] width 477 height 20
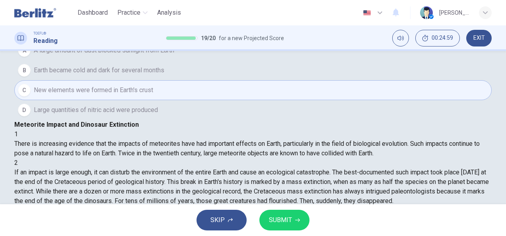
click at [280, 226] on button "SUBMIT" at bounding box center [284, 220] width 50 height 21
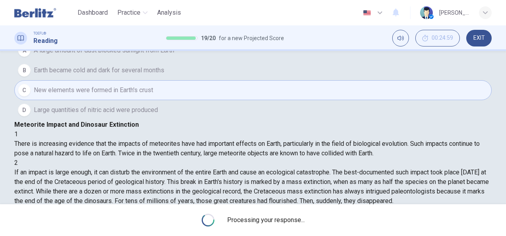
scroll to position [0, 0]
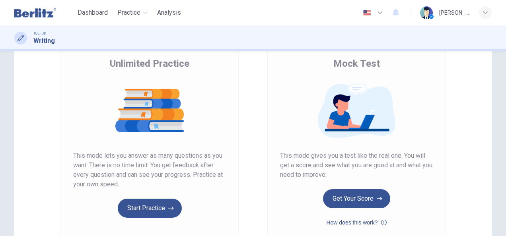
scroll to position [61, 0]
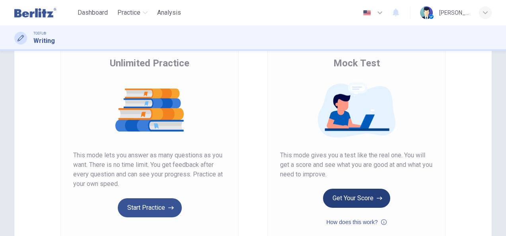
click at [373, 199] on button "Get Your Score" at bounding box center [356, 198] width 67 height 19
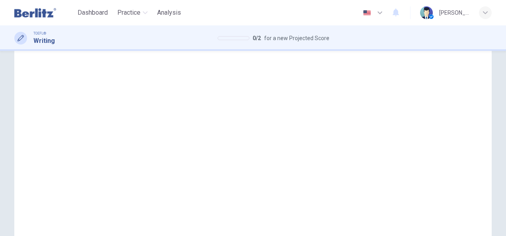
scroll to position [95, 0]
click at [240, 35] on button "Sounds good!" at bounding box center [206, 25] width 67 height 19
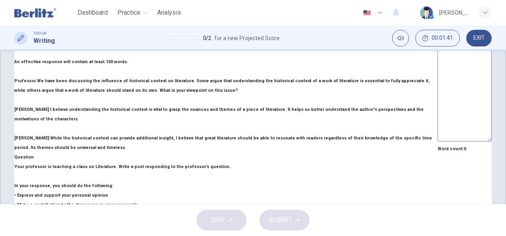
scroll to position [0, 0]
click at [200, 153] on div "Question Your professor is teaching a class on Literature. Write a post respond…" at bounding box center [225, 234] width 423 height 162
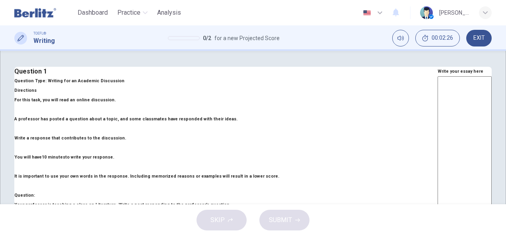
click at [437, 108] on div "* ​" at bounding box center [464, 210] width 54 height 268
type textarea "*"
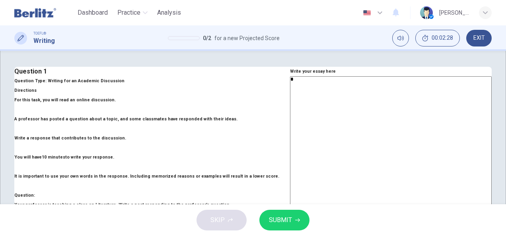
type textarea "*"
type textarea "***"
type textarea "*"
type textarea "****"
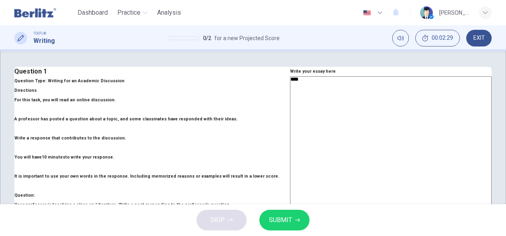
type textarea "*"
type textarea "***"
type textarea "*"
type textarea "****"
type textarea "*"
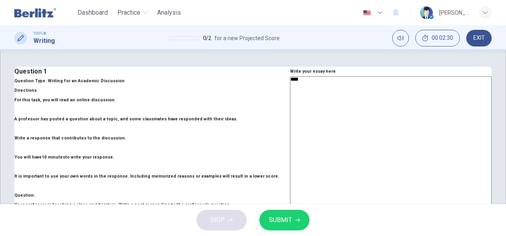
type textarea "*****"
type textarea "*"
type textarea "******"
type textarea "*"
type textarea "*******"
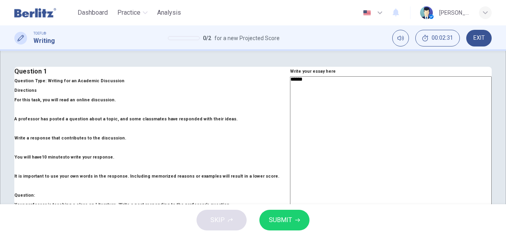
type textarea "*"
type textarea "********"
type textarea "*"
type textarea "*********"
type textarea "*"
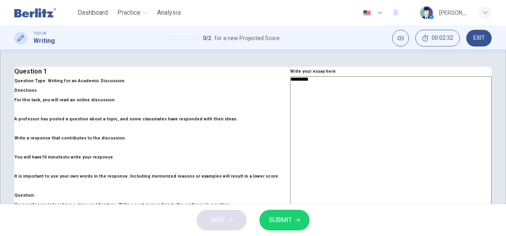
type textarea "*********"
type textarea "*"
type textarea "**********"
type textarea "*"
type textarea "**********"
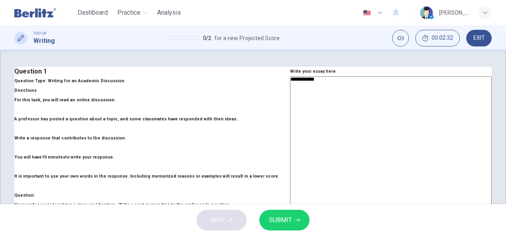
type textarea "*"
type textarea "**********"
type textarea "*"
type textarea "**********"
type textarea "*"
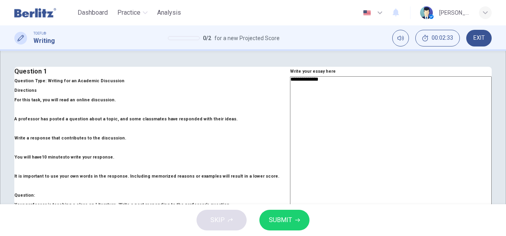
type textarea "**********"
type textarea "*"
type textarea "**********"
type textarea "*"
type textarea "**********"
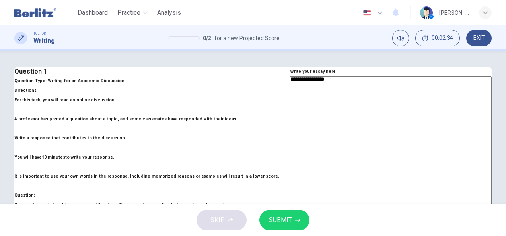
type textarea "*"
type textarea "**********"
type textarea "*"
type textarea "**********"
type textarea "*"
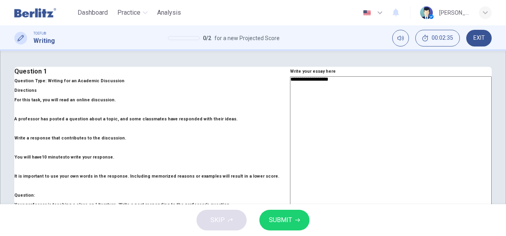
type textarea "**********"
type textarea "*"
type textarea "**********"
type textarea "*"
type textarea "**********"
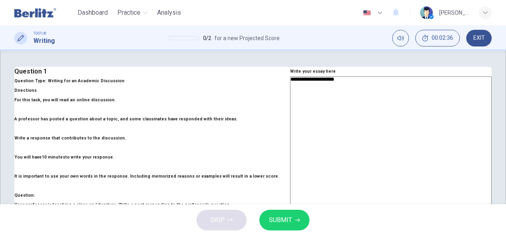
type textarea "*"
type textarea "**********"
type textarea "*"
type textarea "**********"
type textarea "*"
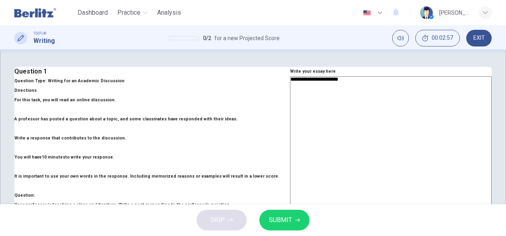
type textarea "**********"
type textarea "*"
type textarea "**********"
type textarea "*"
type textarea "**********"
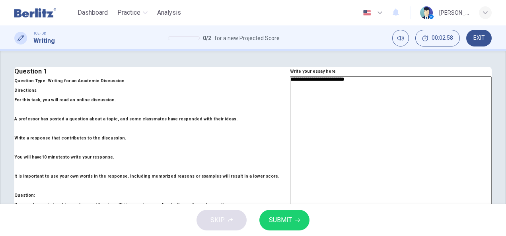
type textarea "*"
type textarea "**********"
type textarea "*"
type textarea "**********"
type textarea "*"
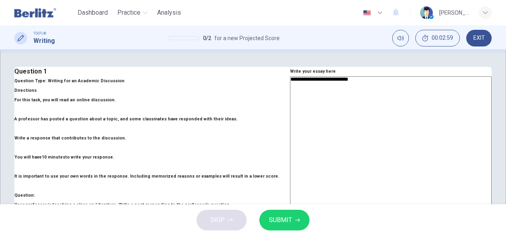
type textarea "**********"
type textarea "*"
type textarea "**********"
type textarea "*"
type textarea "**********"
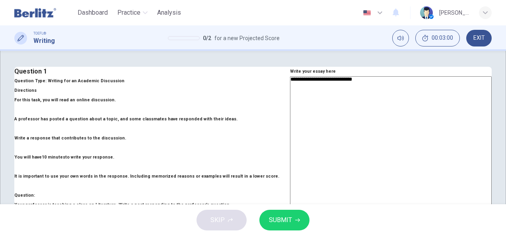
type textarea "*"
type textarea "**********"
type textarea "*"
type textarea "**********"
type textarea "*"
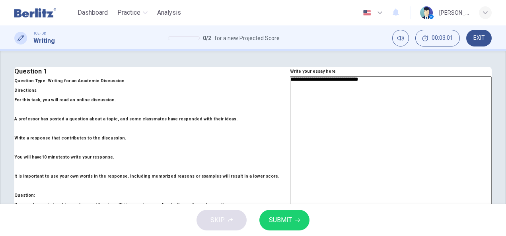
type textarea "**********"
type textarea "*"
type textarea "**********"
type textarea "*"
type textarea "**********"
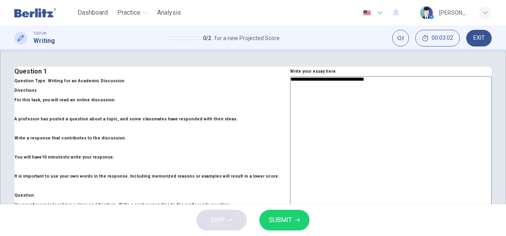
type textarea "*"
type textarea "**********"
type textarea "*"
type textarea "**********"
type textarea "*"
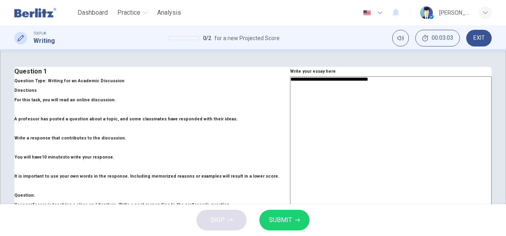
type textarea "**********"
type textarea "*"
type textarea "**********"
type textarea "*"
type textarea "**********"
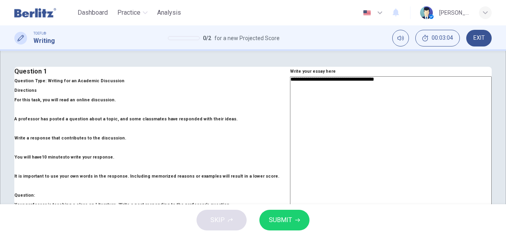
type textarea "*"
type textarea "**********"
type textarea "*"
type textarea "**********"
type textarea "*"
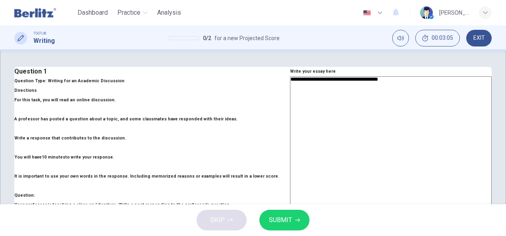
type textarea "**********"
type textarea "*"
type textarea "**********"
type textarea "*"
type textarea "**********"
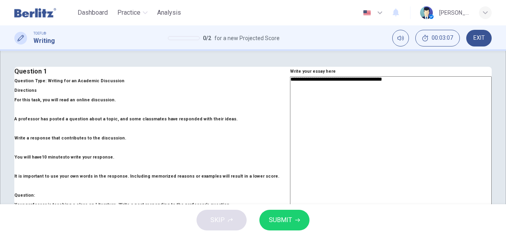
type textarea "*"
type textarea "**********"
type textarea "*"
type textarea "**********"
type textarea "*"
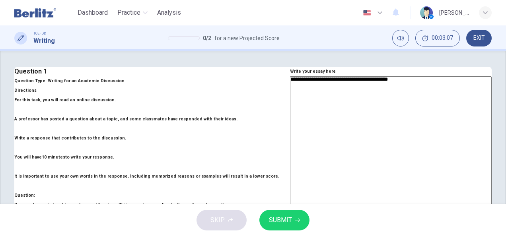
type textarea "**********"
type textarea "*"
type textarea "**********"
type textarea "*"
type textarea "**********"
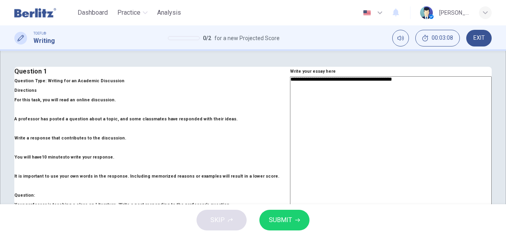
type textarea "*"
type textarea "**********"
type textarea "*"
type textarea "**********"
type textarea "*"
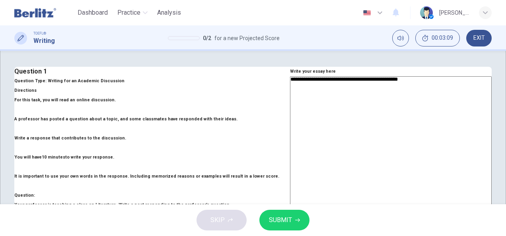
type textarea "**********"
type textarea "*"
type textarea "**********"
type textarea "*"
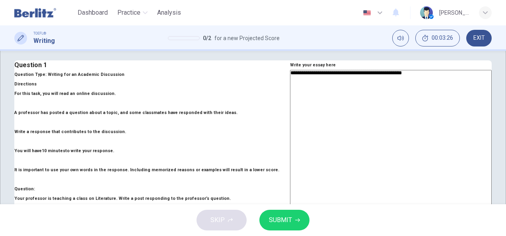
scroll to position [4, 0]
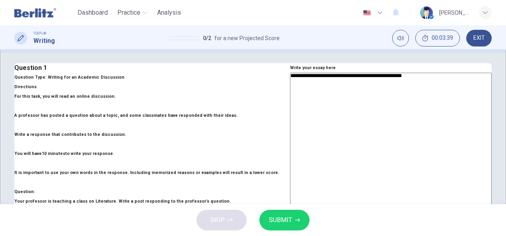
type textarea "**********"
